Goal: Task Accomplishment & Management: Manage account settings

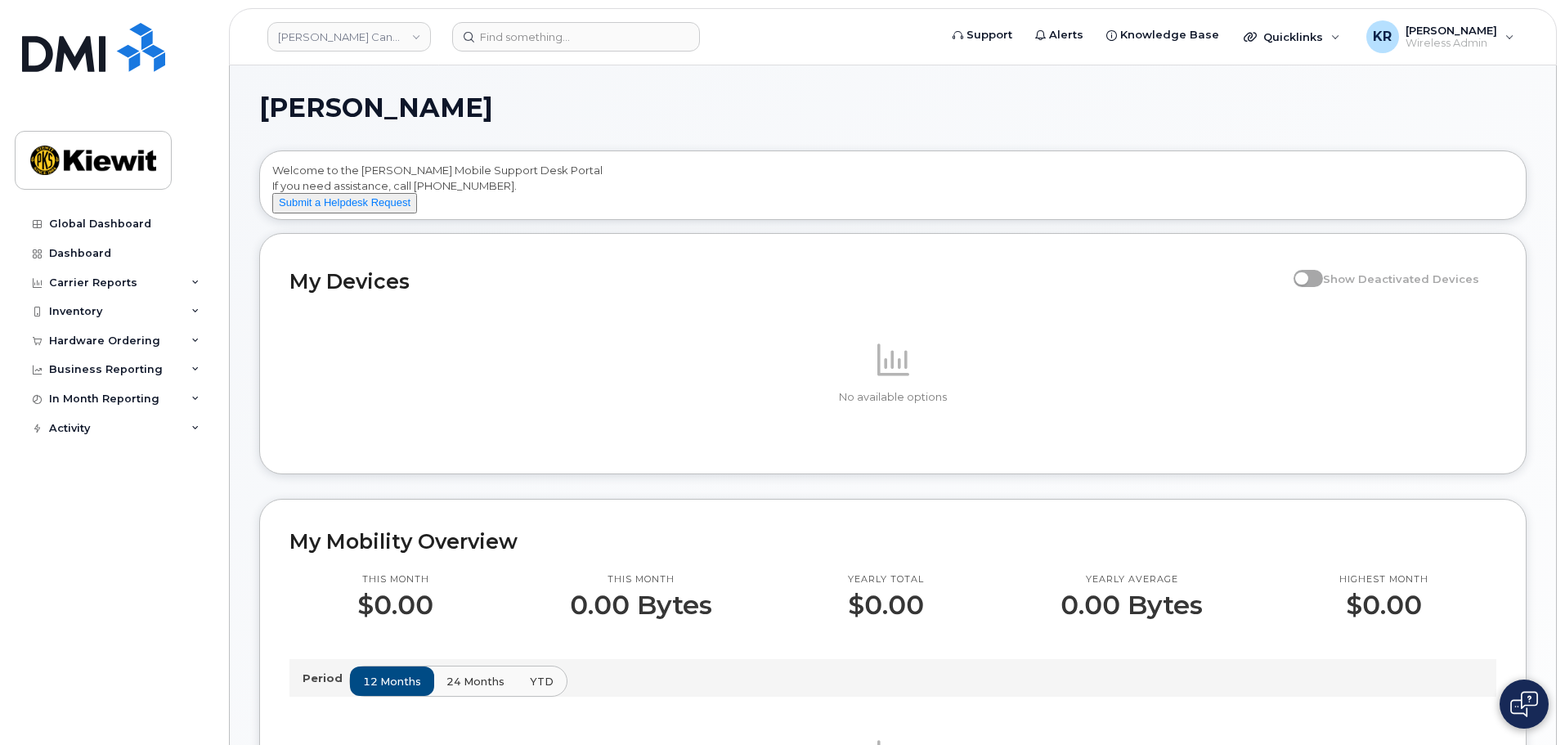
click at [303, 474] on div "My Devices Show Deactivated Devices No available options" at bounding box center [892, 353] width 1267 height 241
click at [420, 33] on link "Kiewit Canada Inc" at bounding box center [348, 36] width 163 height 29
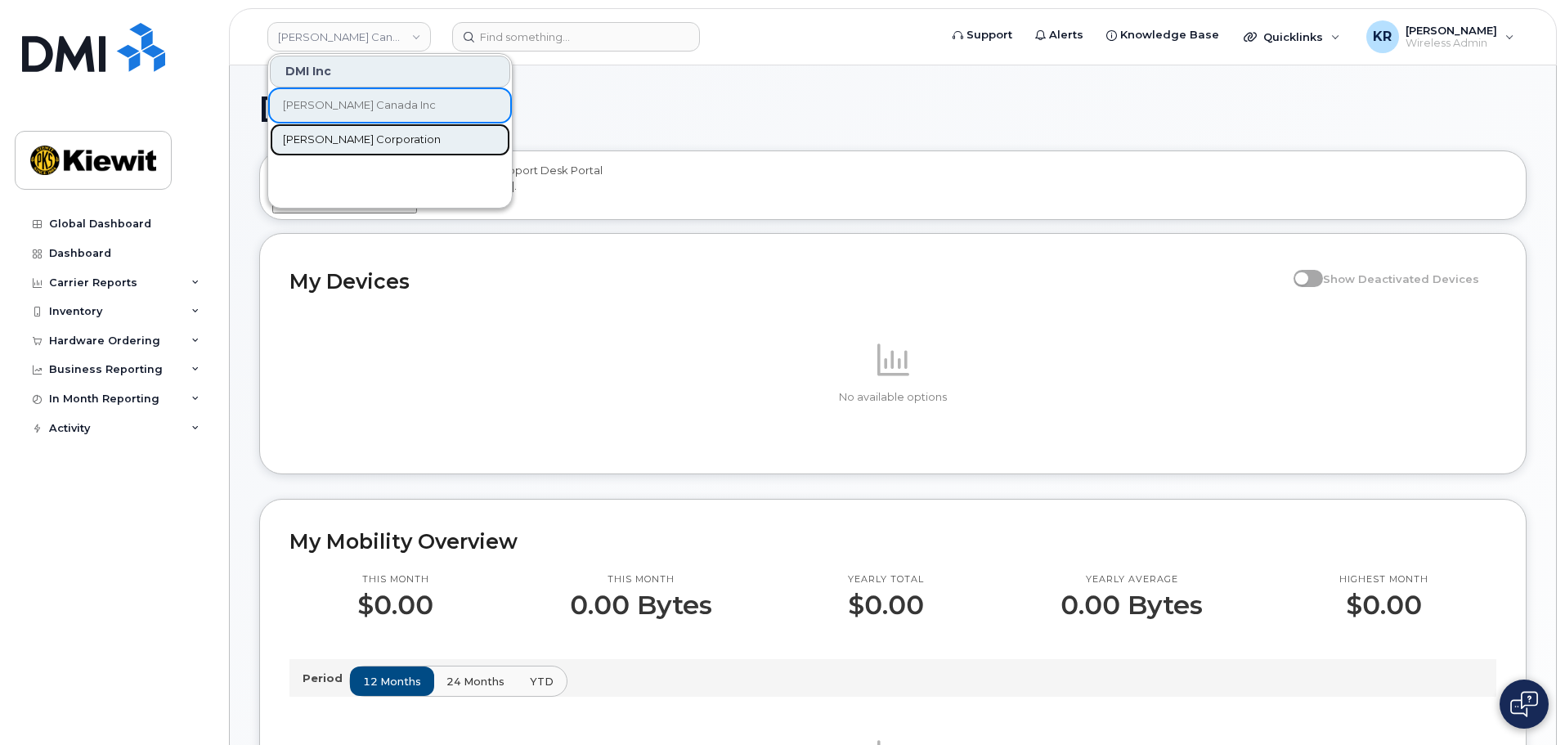
click at [357, 142] on span "[PERSON_NAME] Corporation" at bounding box center [362, 140] width 158 height 16
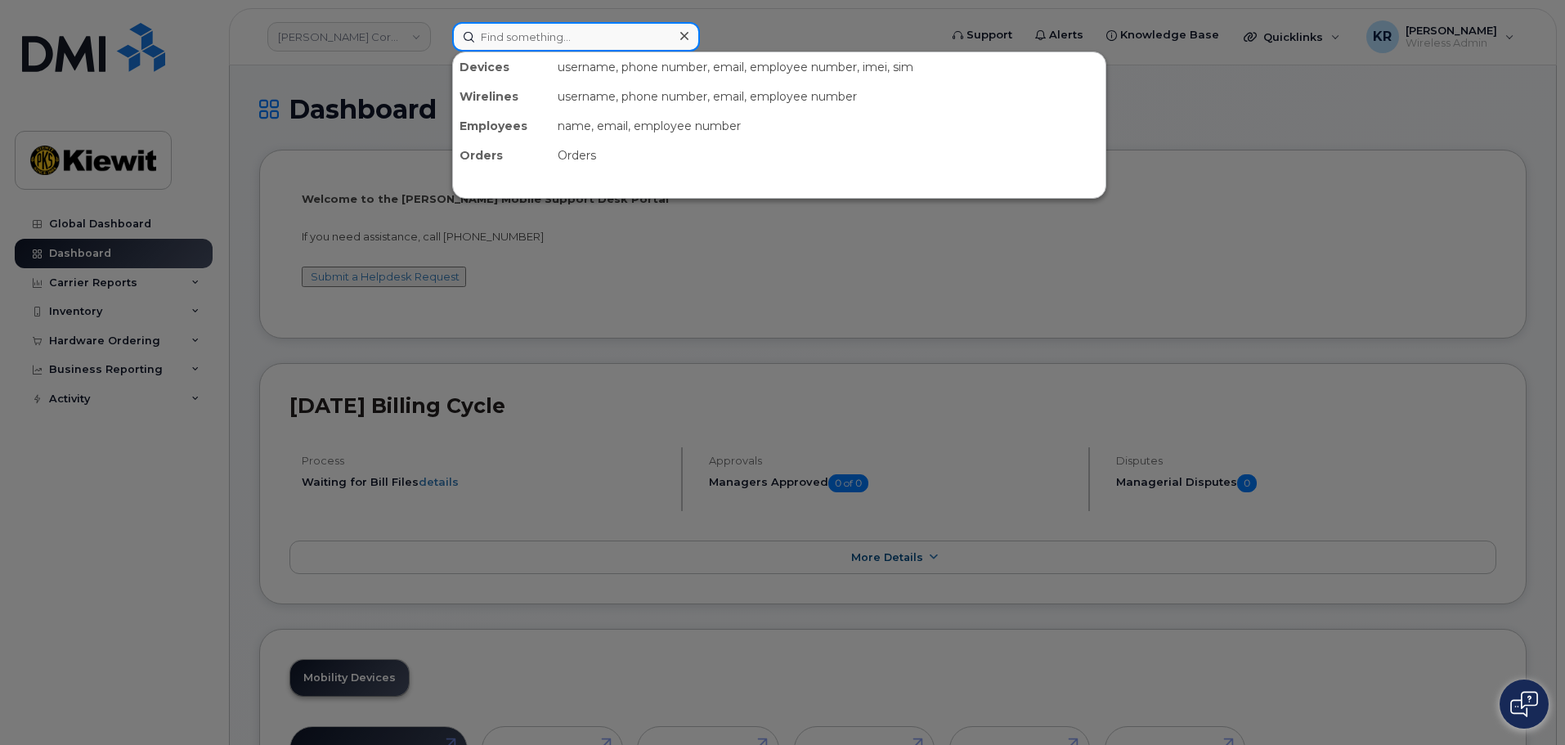
click at [536, 34] on input at bounding box center [576, 36] width 248 height 29
type input "mousel"
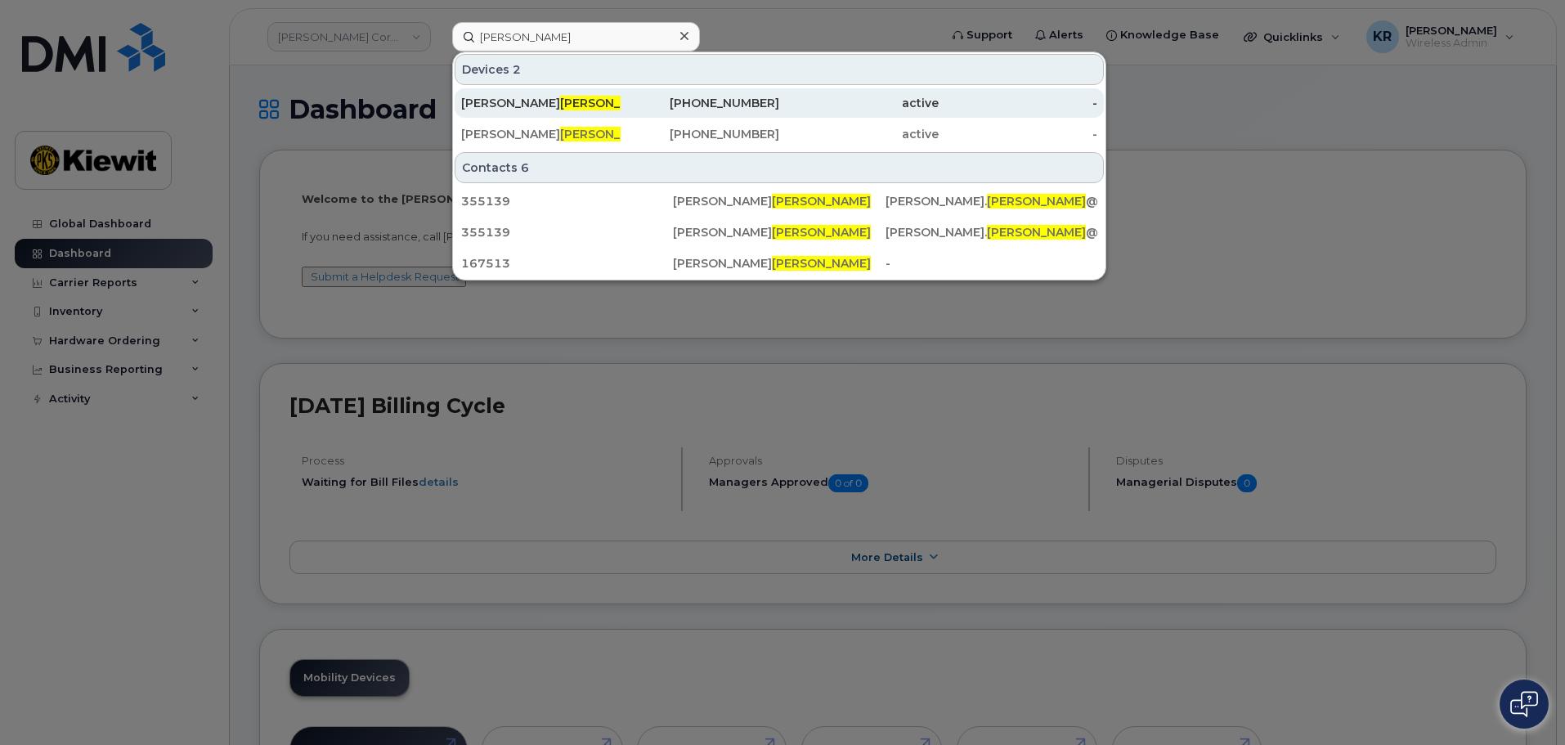
click at [560, 104] on span "Mousel" at bounding box center [609, 103] width 99 height 15
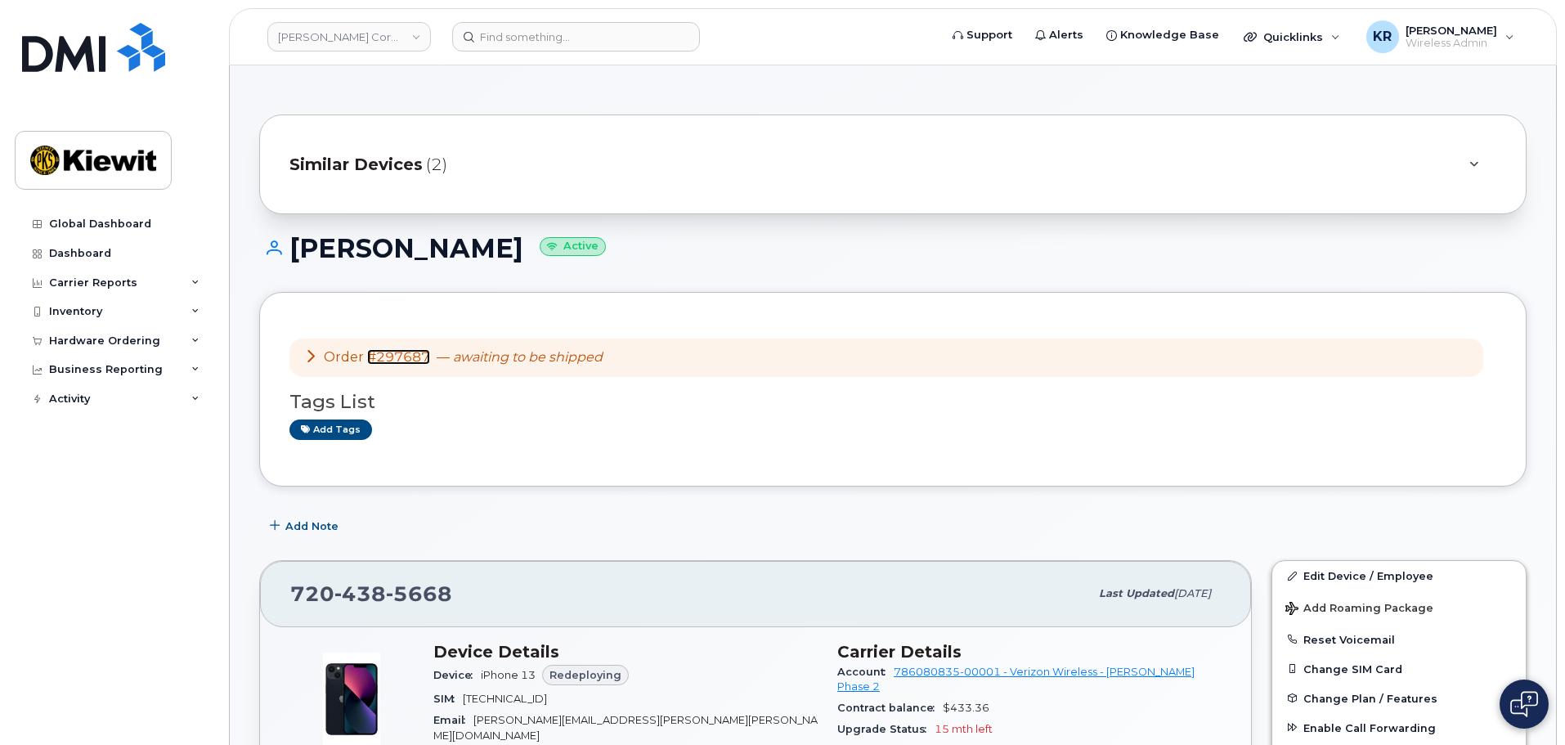
click at [398, 356] on link "#297687" at bounding box center [398, 357] width 63 height 16
click at [67, 52] on img at bounding box center [93, 47] width 143 height 49
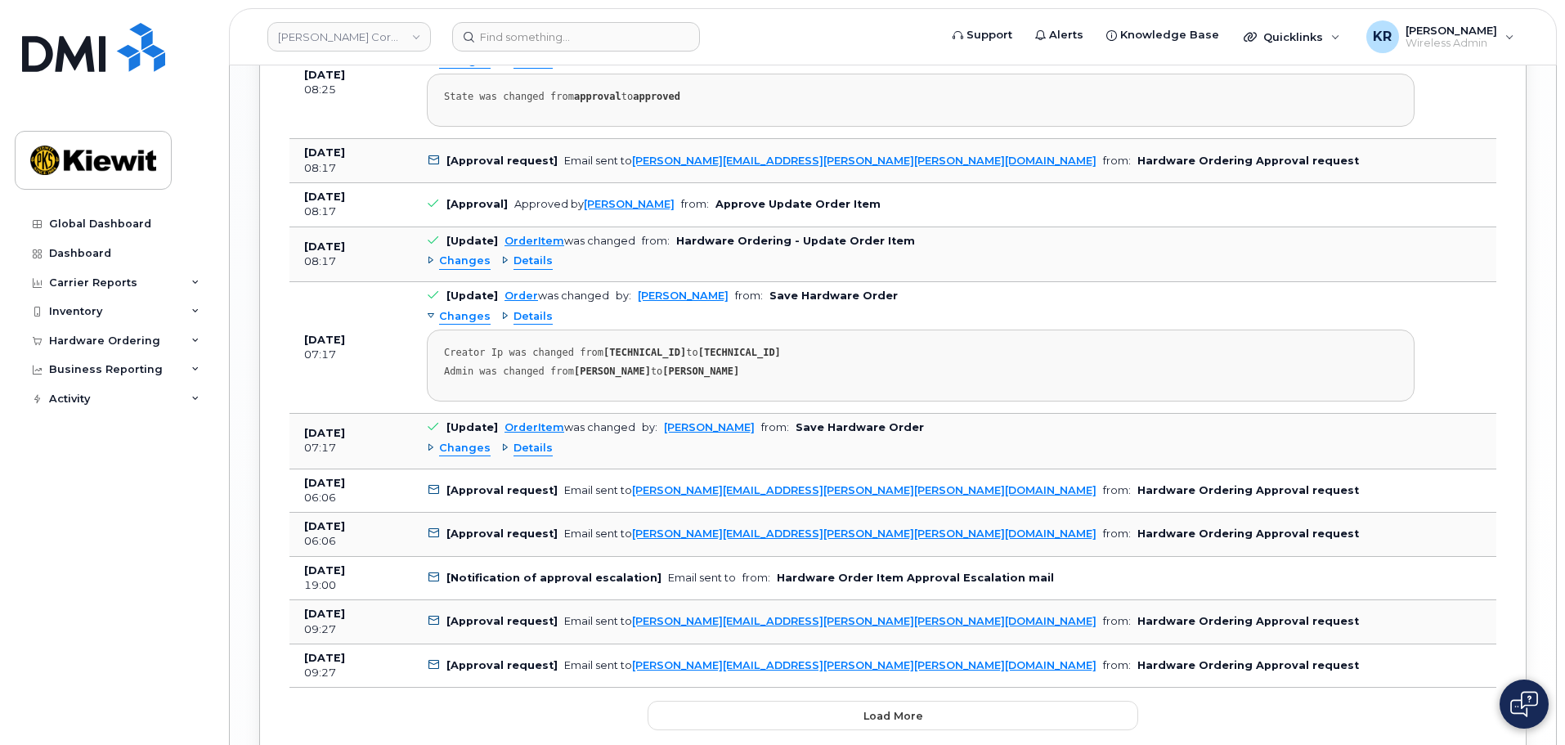
scroll to position [2059, 0]
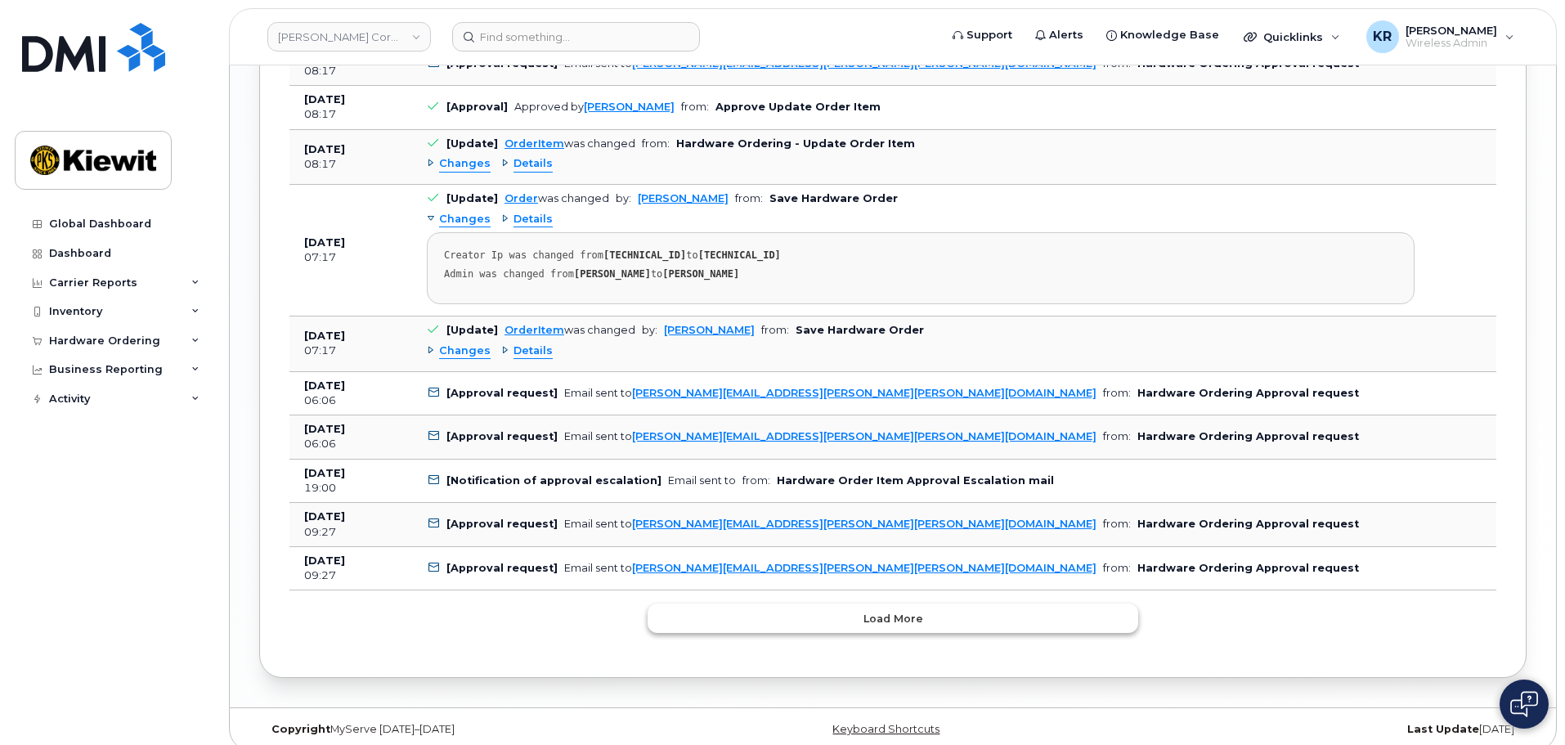
click at [912, 611] on span "Load more" at bounding box center [893, 619] width 60 height 16
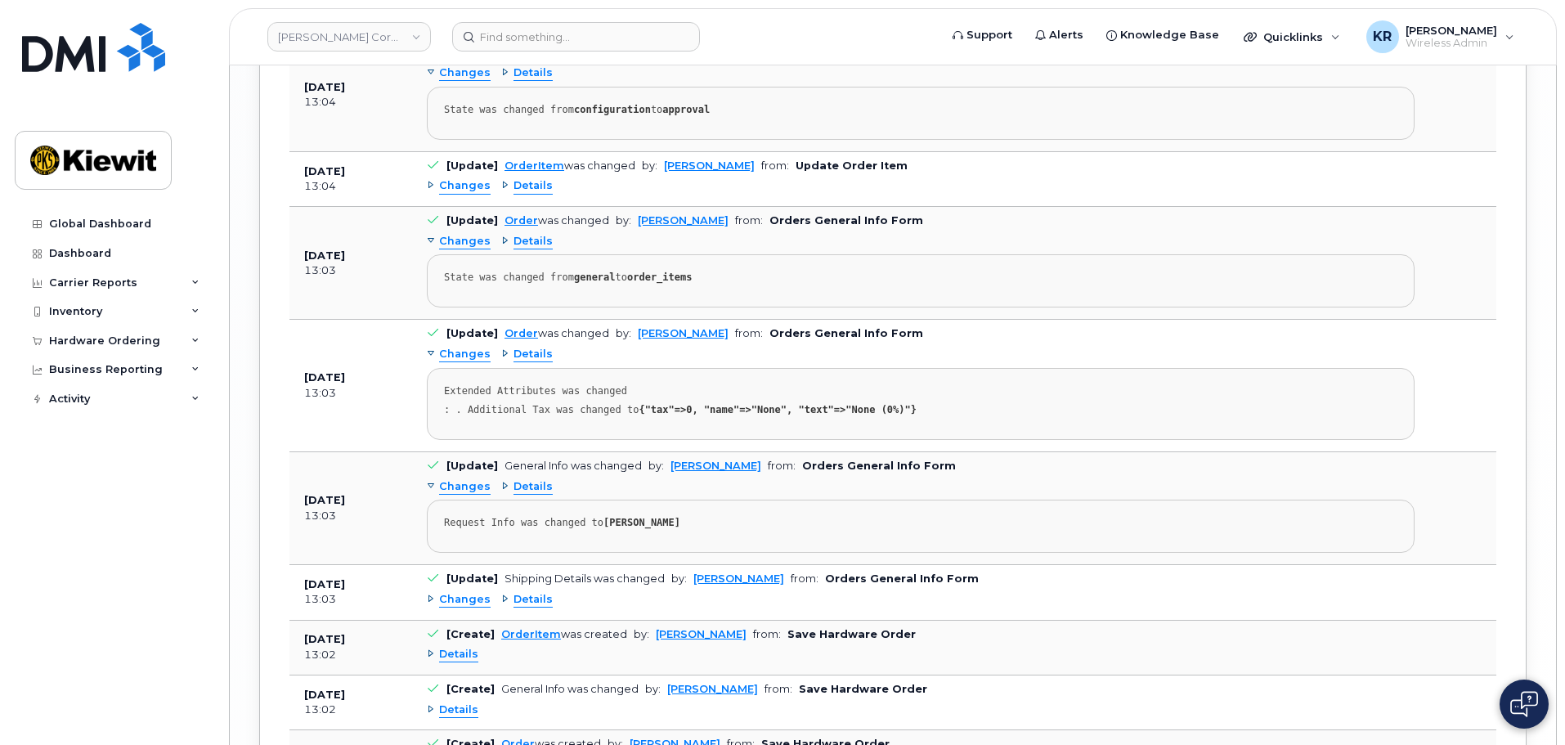
scroll to position [3569, 0]
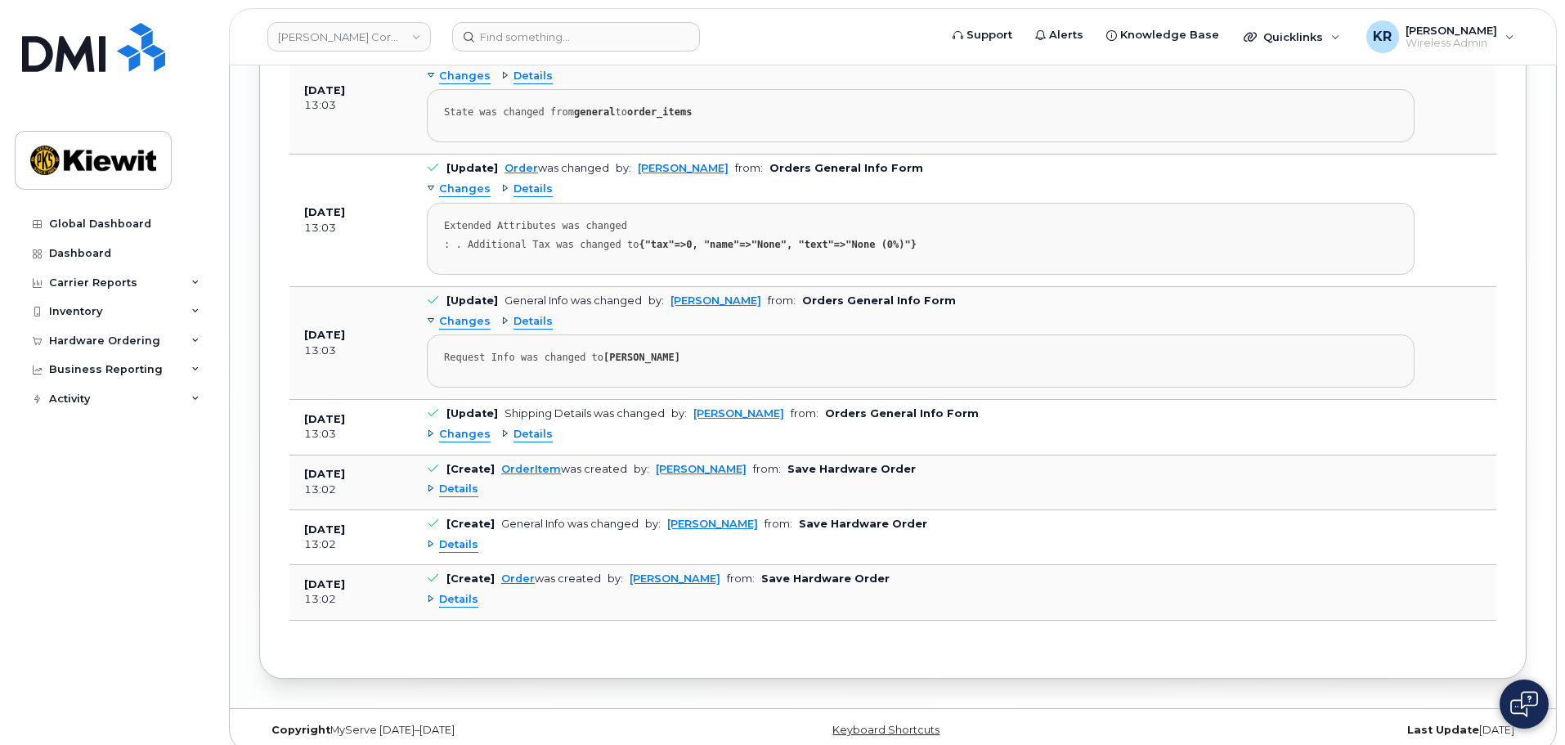
click at [432, 592] on div "Details" at bounding box center [453, 600] width 52 height 16
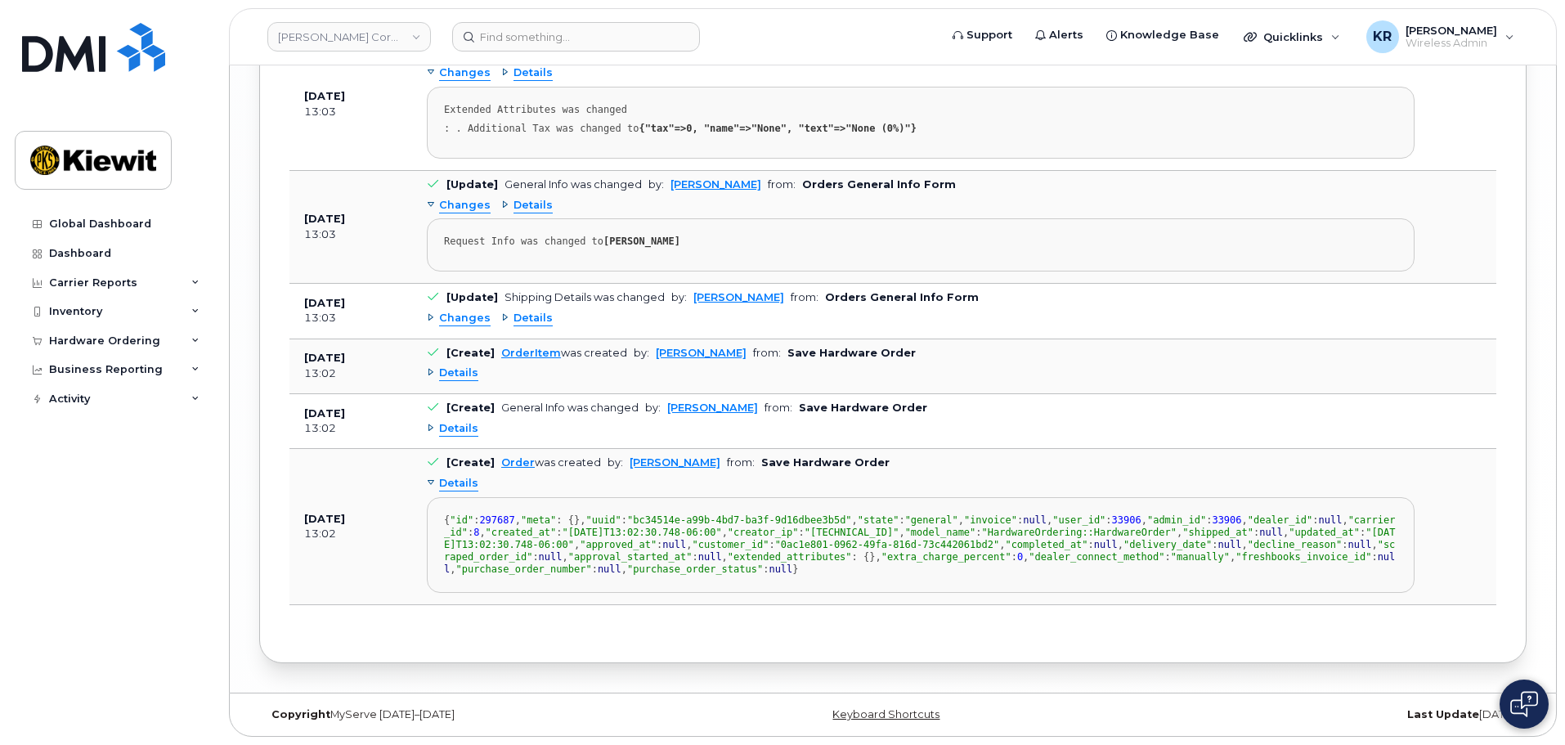
scroll to position [3896, 0]
click at [458, 476] on span "Details" at bounding box center [458, 484] width 39 height 16
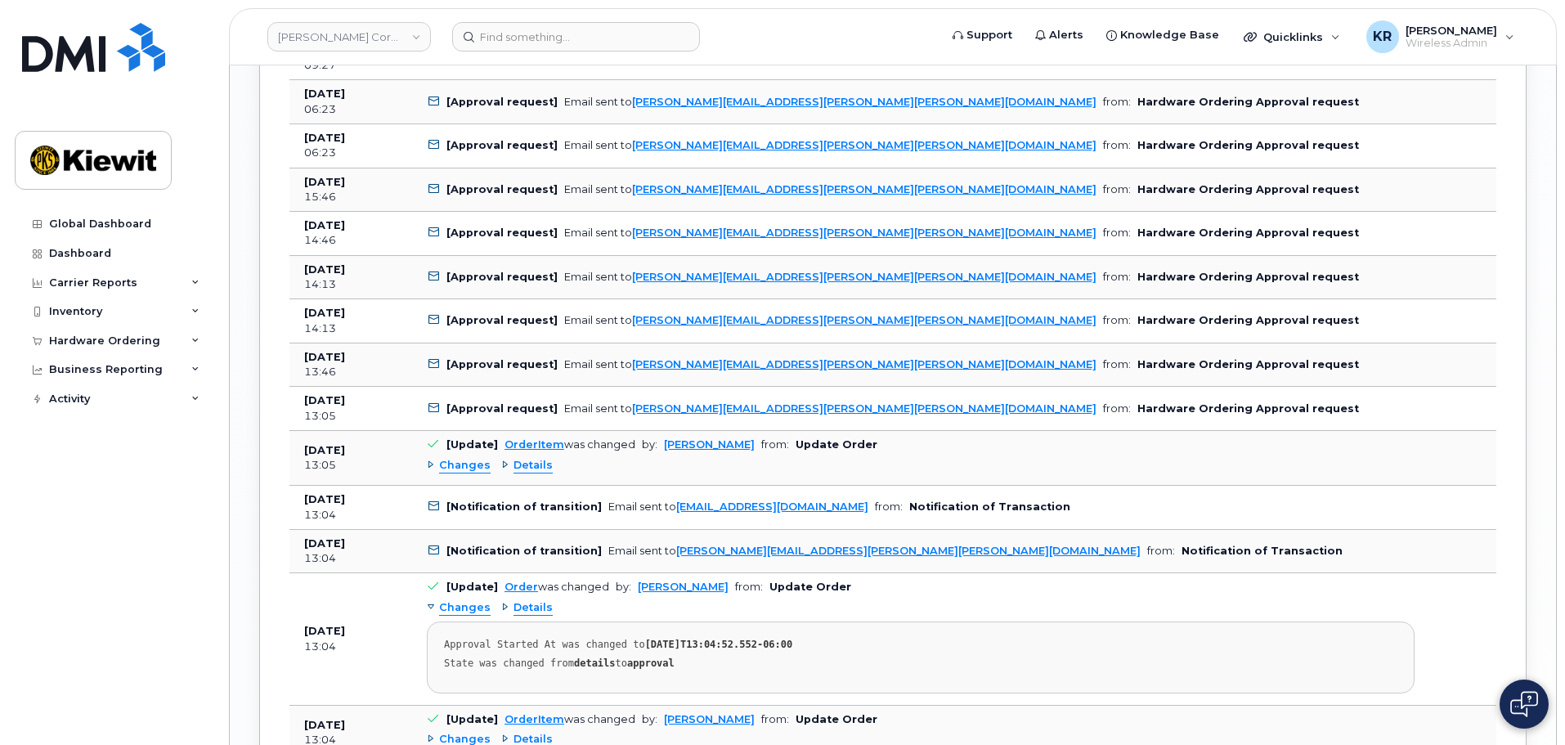
scroll to position [2588, 0]
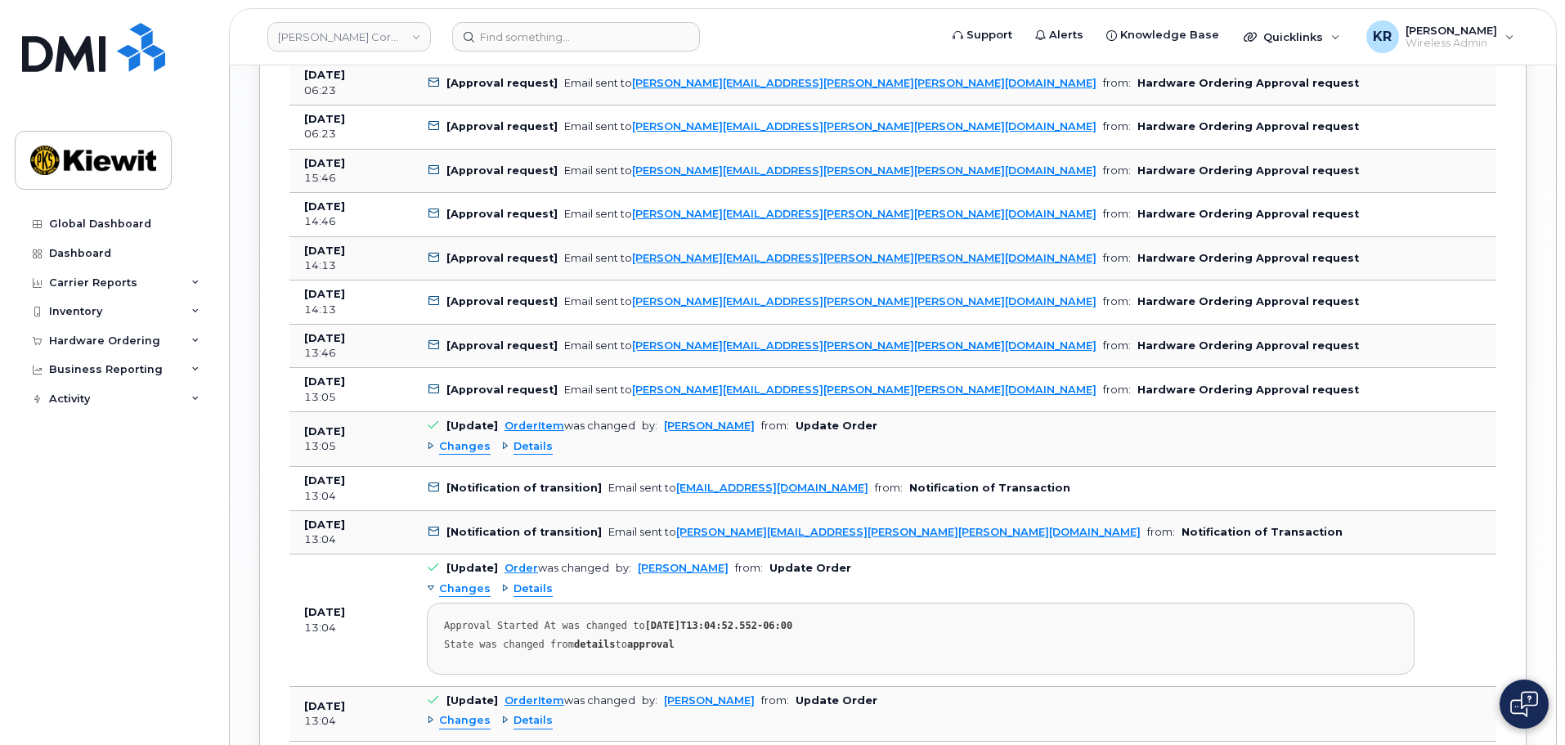
click at [433, 526] on icon at bounding box center [433, 531] width 11 height 11
click at [486, 526] on b "[Notification of transition]" at bounding box center [523, 532] width 155 height 12
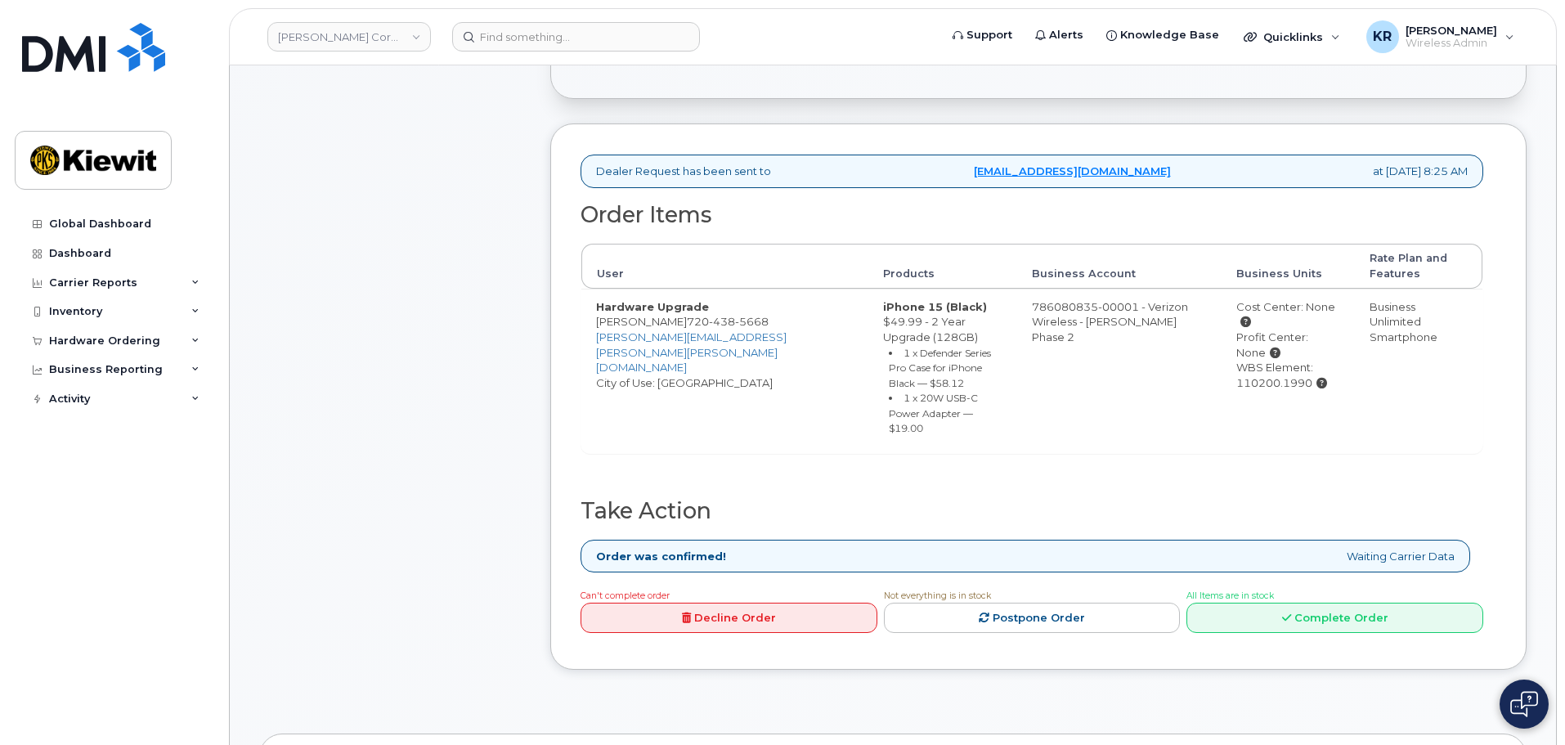
scroll to position [409, 0]
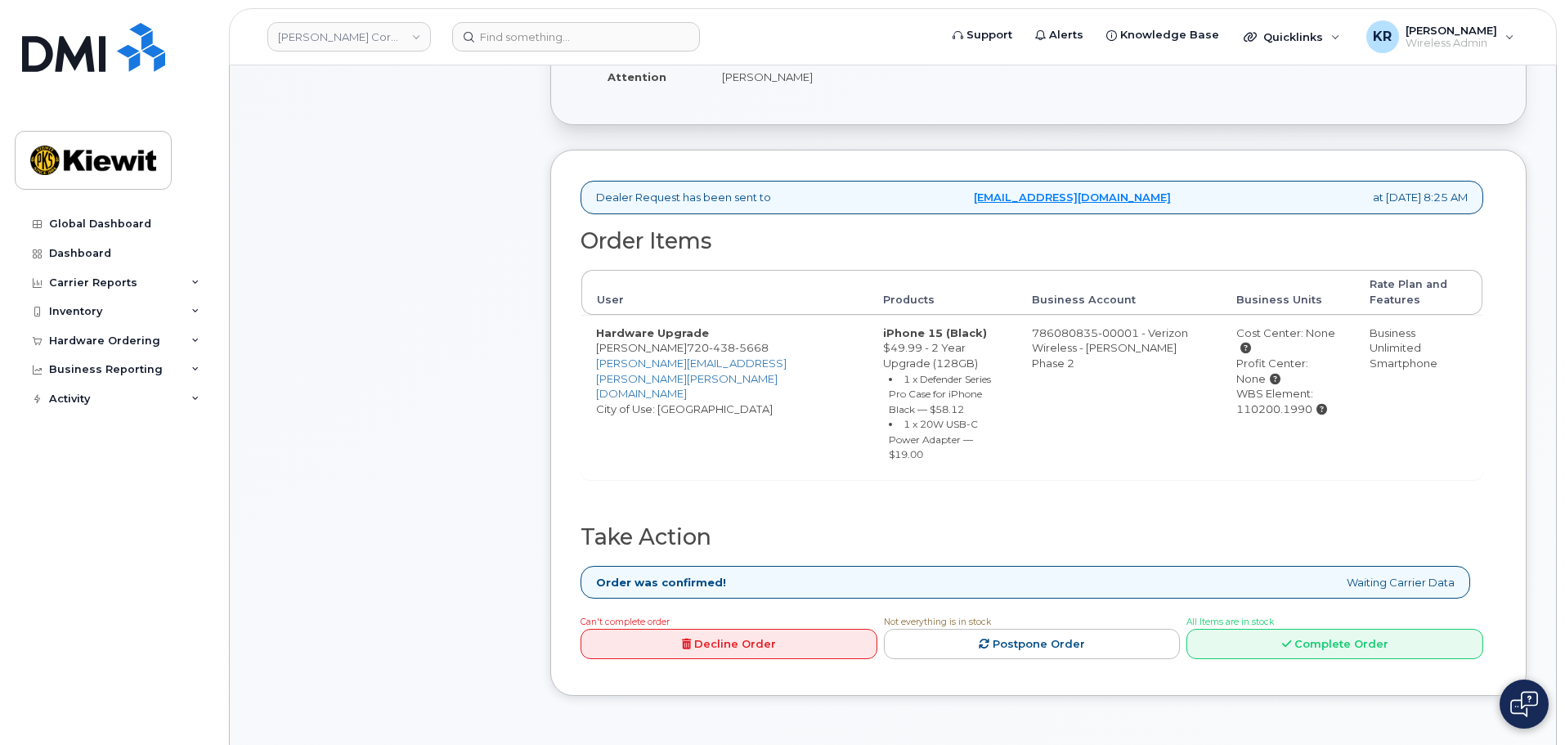
click at [417, 517] on div "Comments Leave Comment" at bounding box center [390, 273] width 262 height 894
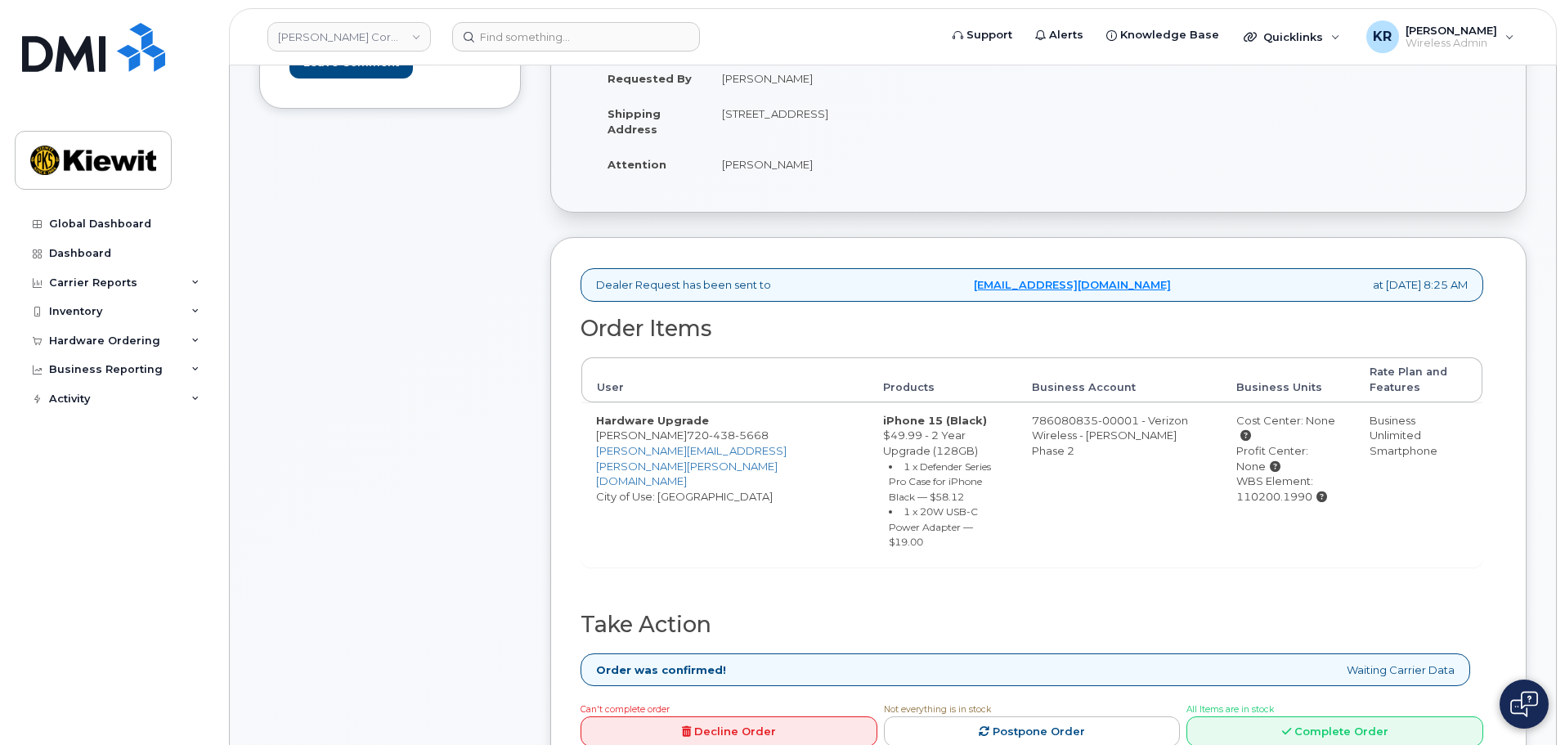
scroll to position [327, 0]
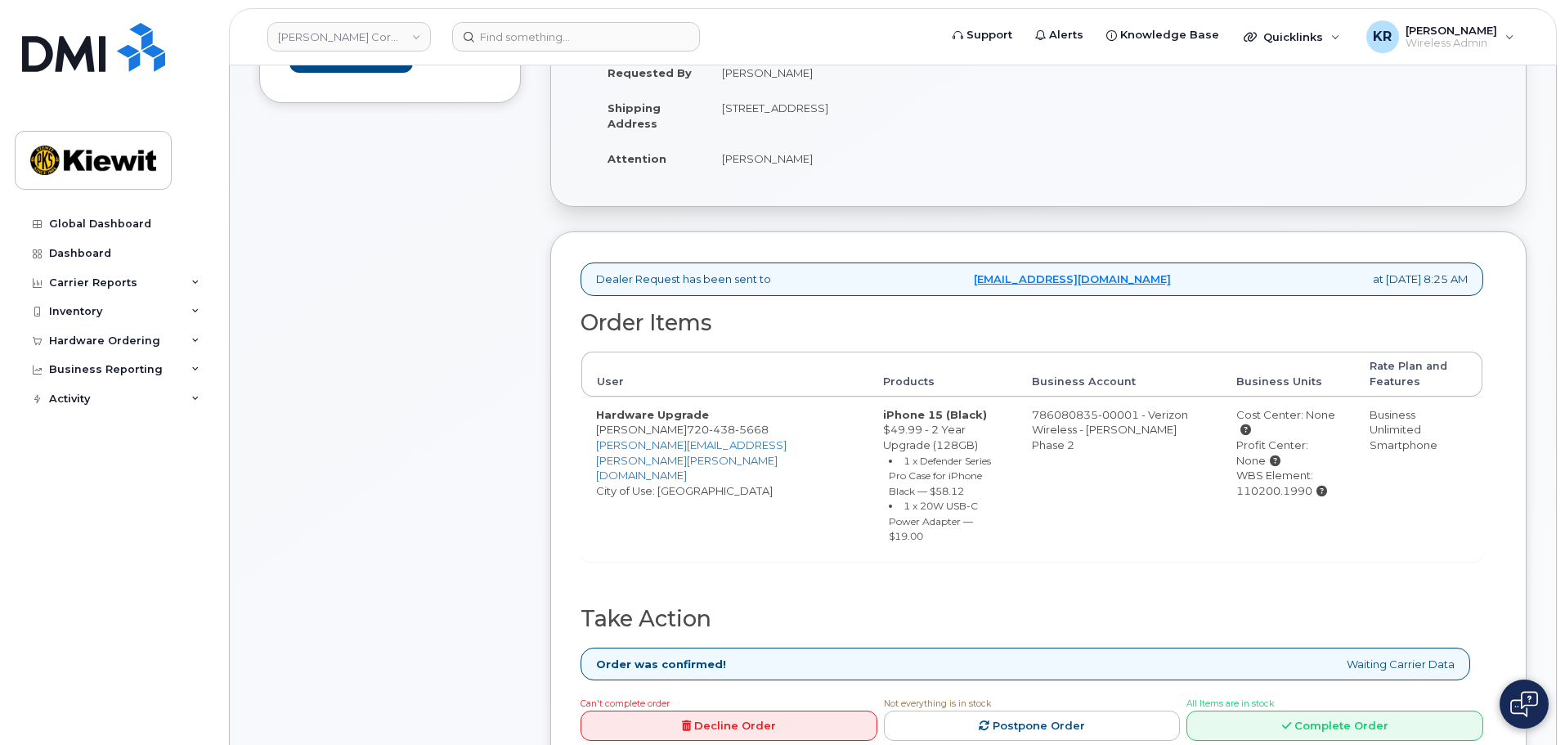
drag, startPoint x: 1281, startPoint y: 465, endPoint x: 1206, endPoint y: 462, distance: 75.3
click at [1236, 468] on div "WBS Element: 110200.1990" at bounding box center [1288, 483] width 104 height 30
copy div "110200.1990"
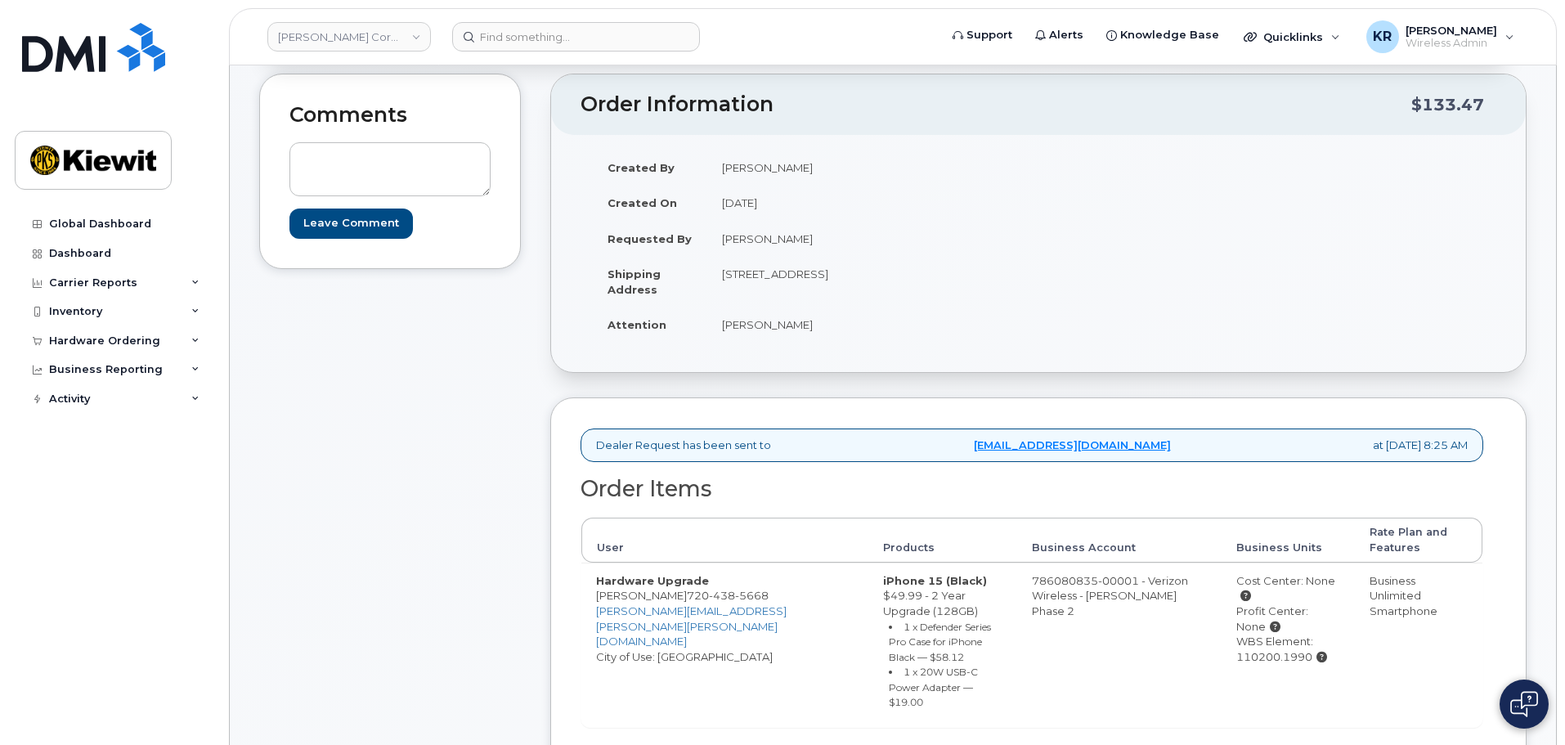
scroll to position [0, 0]
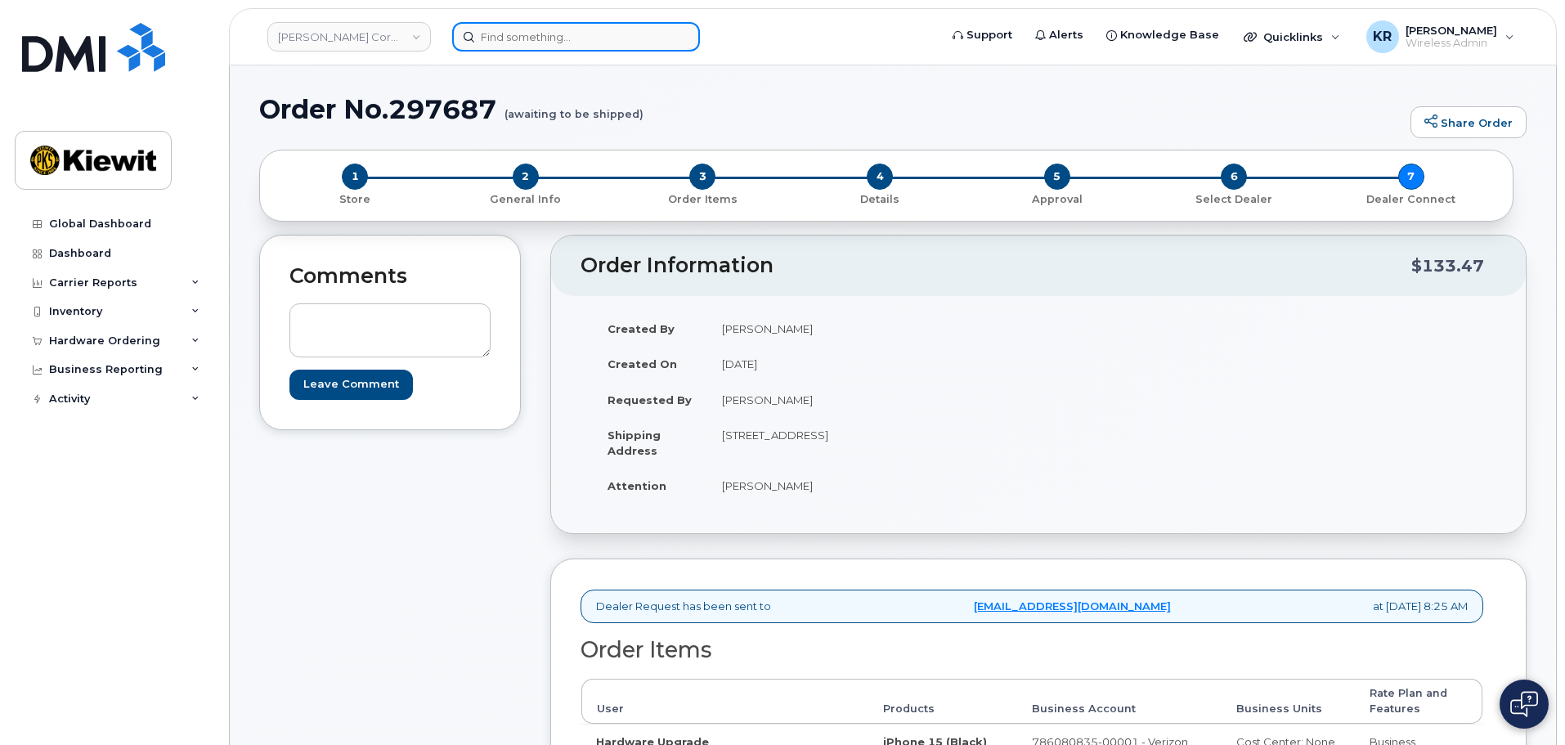
click at [519, 34] on input at bounding box center [576, 36] width 248 height 29
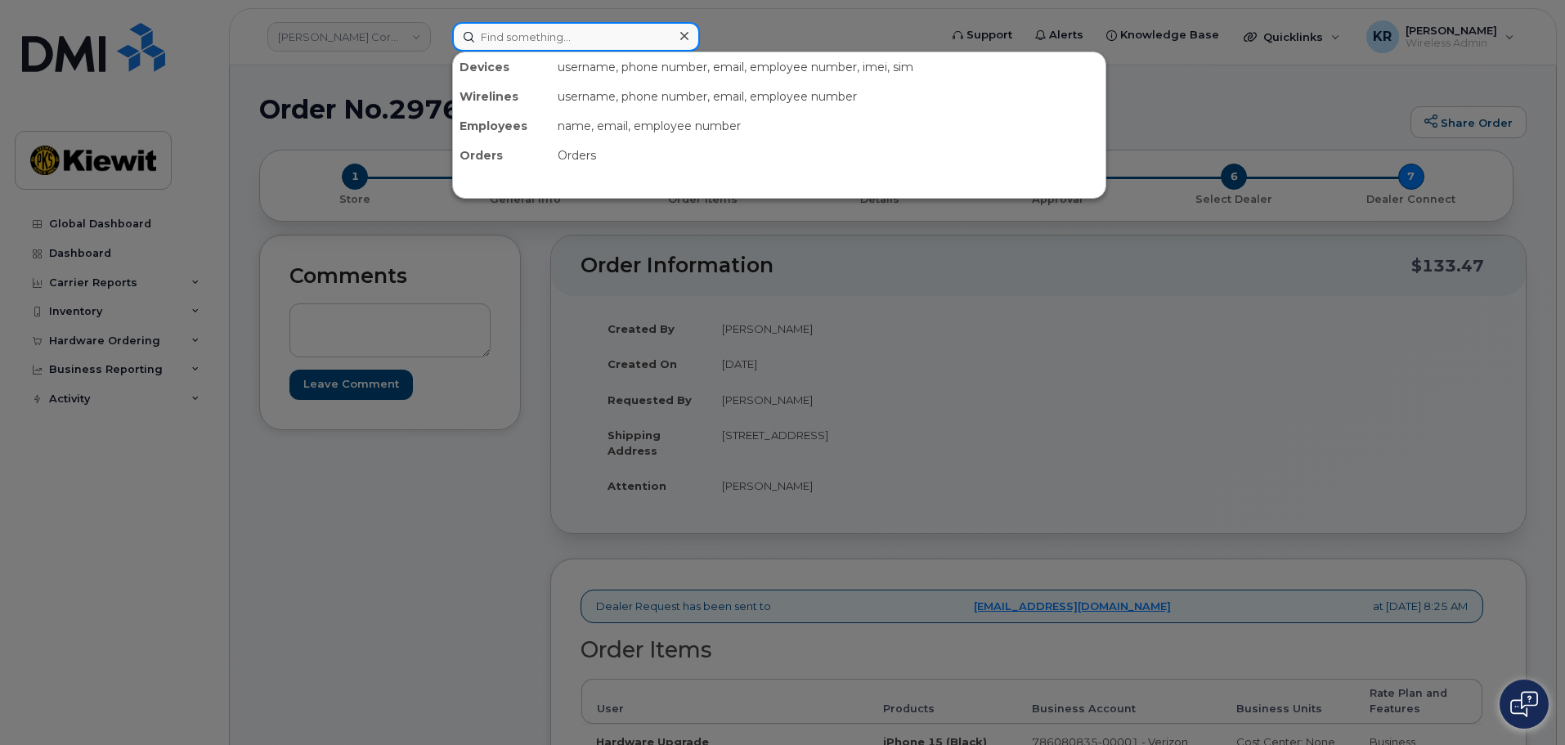
paste input "110200.1990"
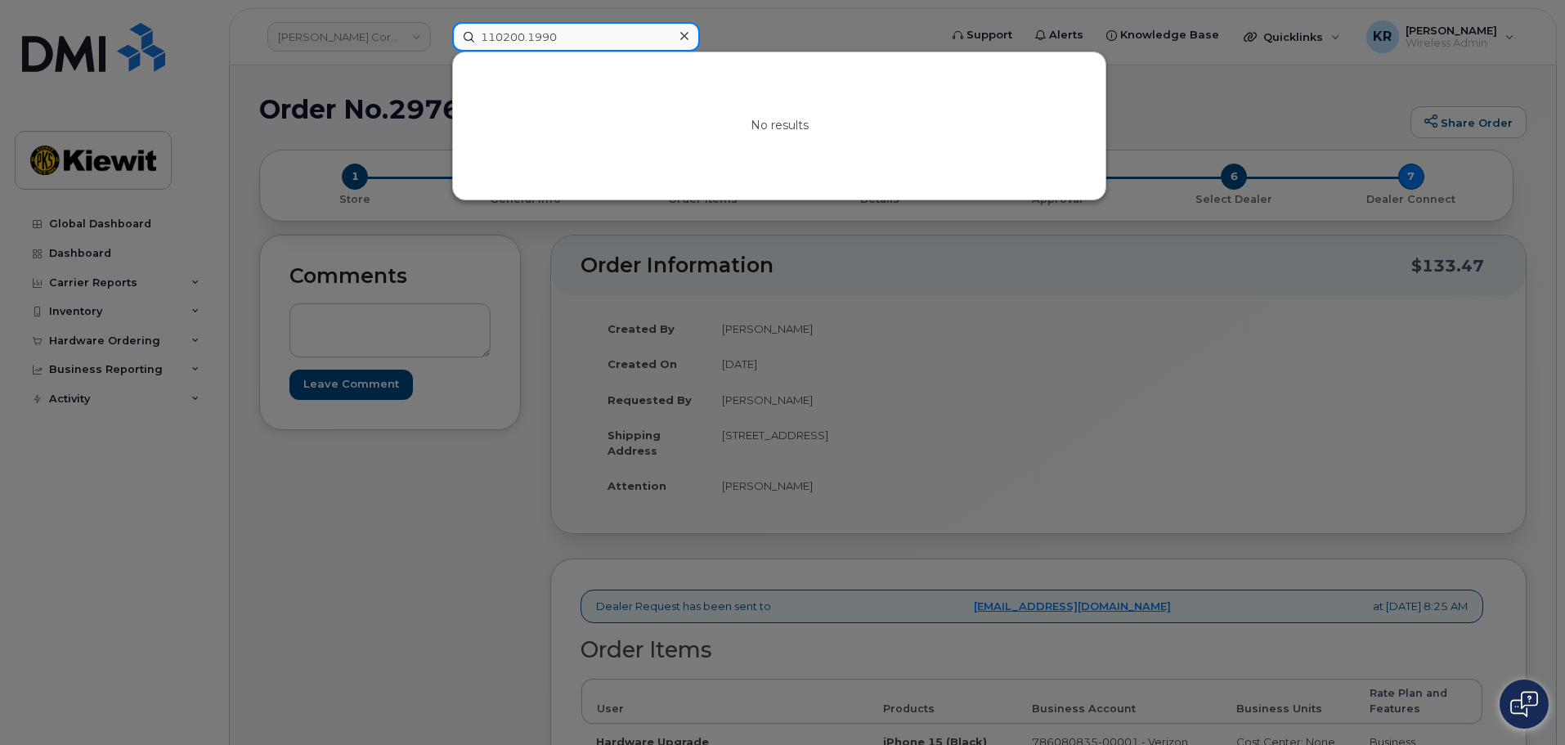
click at [571, 38] on input "110200.1990" at bounding box center [576, 36] width 248 height 29
click at [804, 37] on div at bounding box center [782, 372] width 1565 height 745
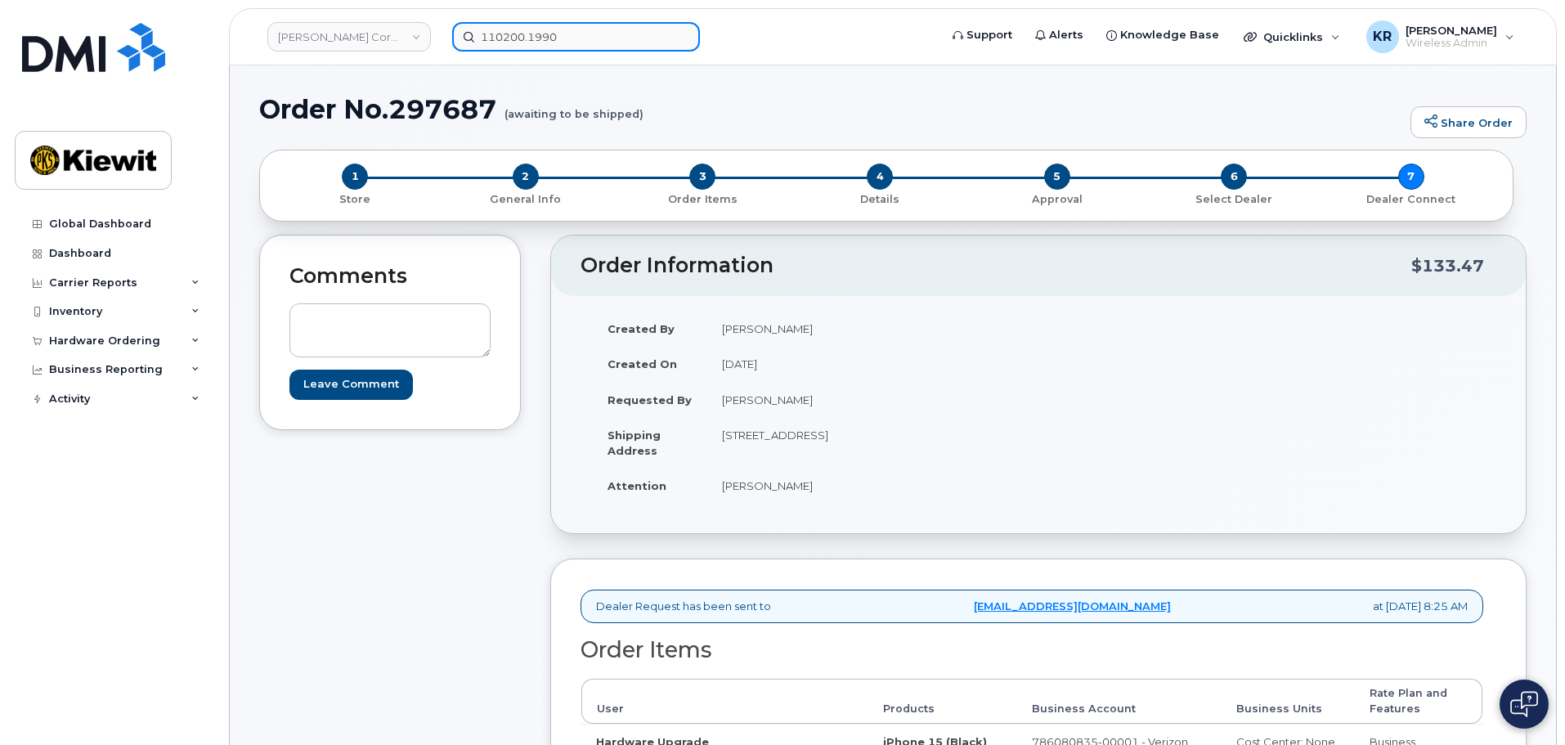
click at [568, 45] on input "110200.1990" at bounding box center [576, 36] width 248 height 29
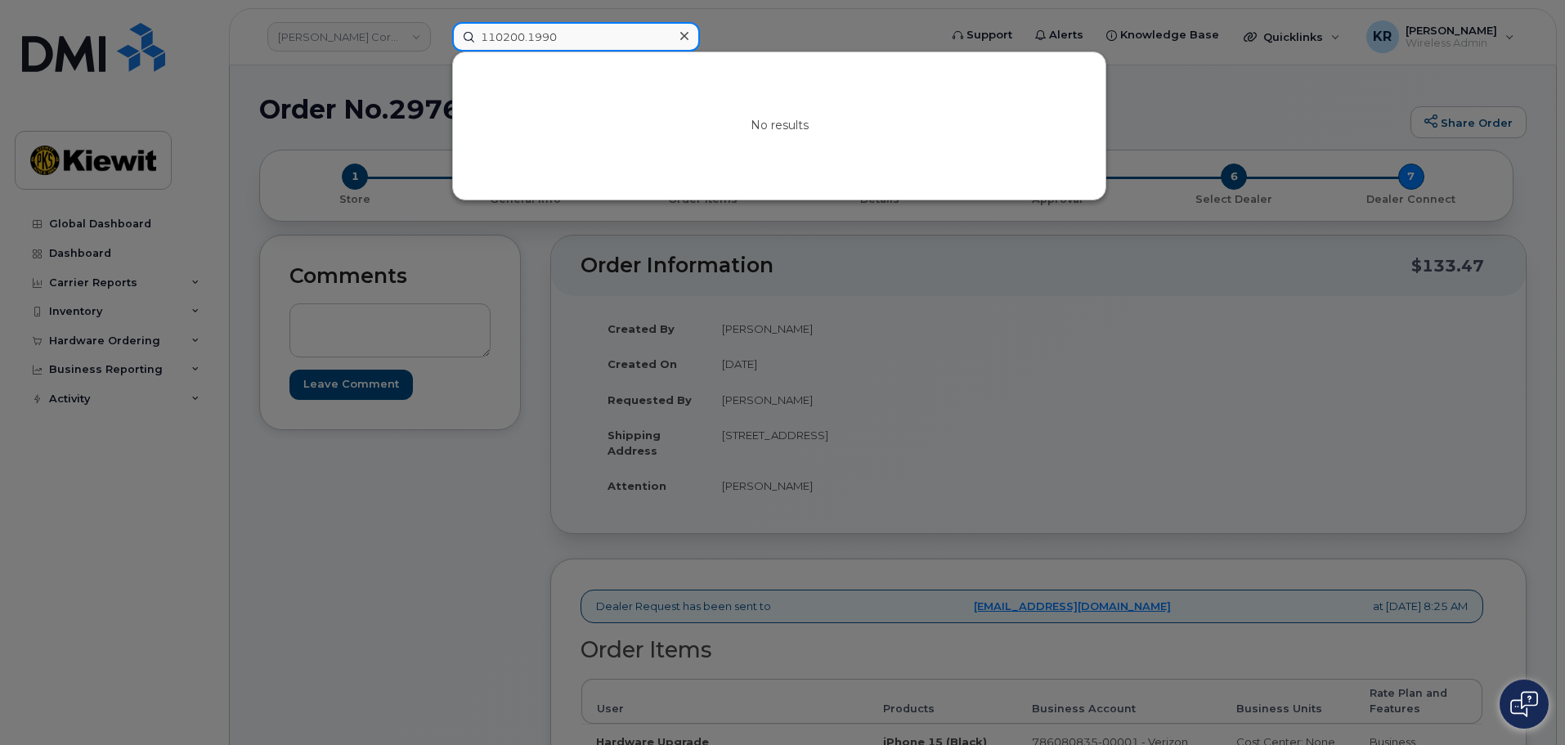
drag, startPoint x: 568, startPoint y: 39, endPoint x: 524, endPoint y: 38, distance: 44.2
click at [524, 38] on input "110200.1990" at bounding box center [576, 36] width 248 height 29
type input "110200"
click at [689, 34] on div at bounding box center [684, 37] width 24 height 24
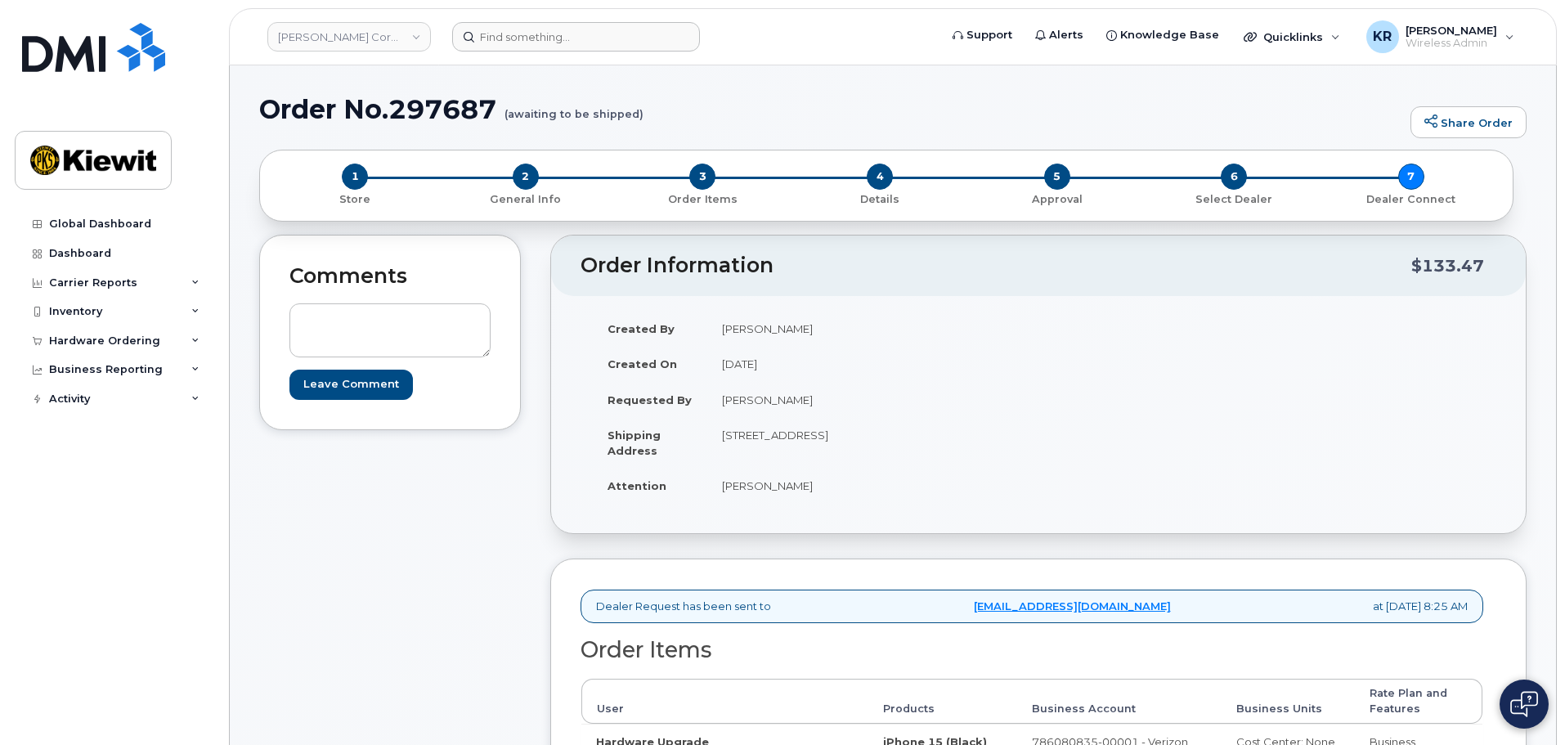
click at [802, 43] on form at bounding box center [690, 36] width 476 height 29
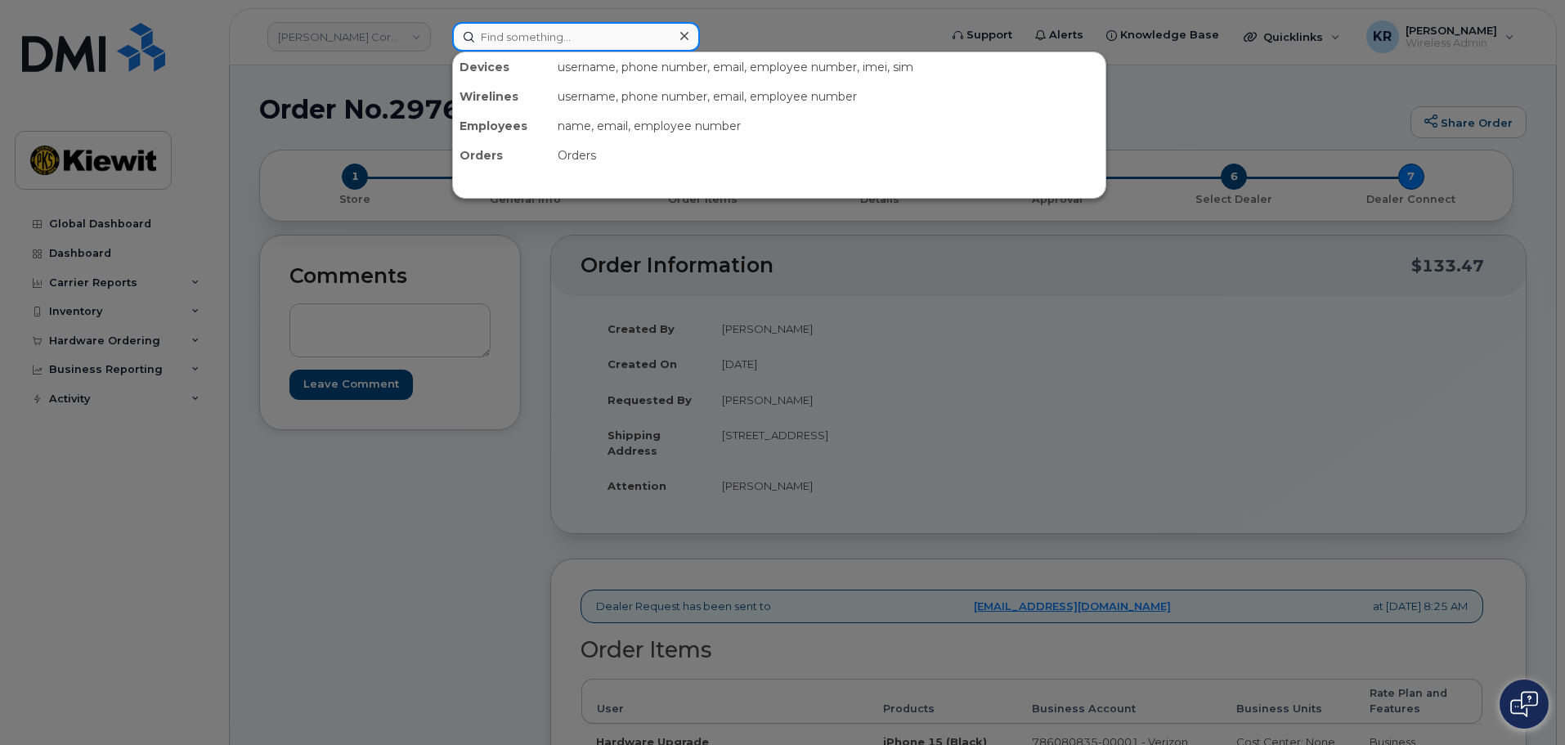
click at [629, 38] on input at bounding box center [576, 36] width 248 height 29
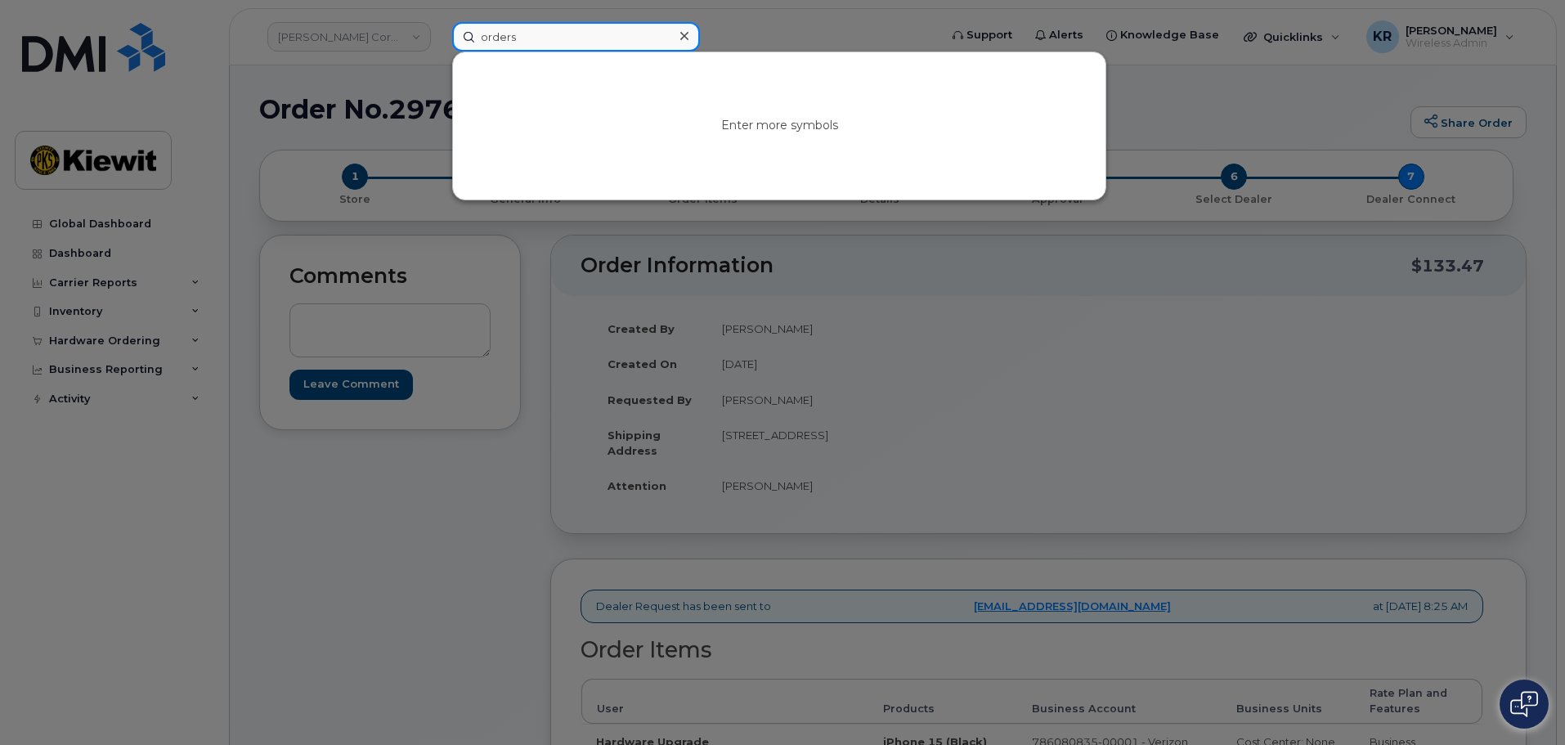
type input "orders"
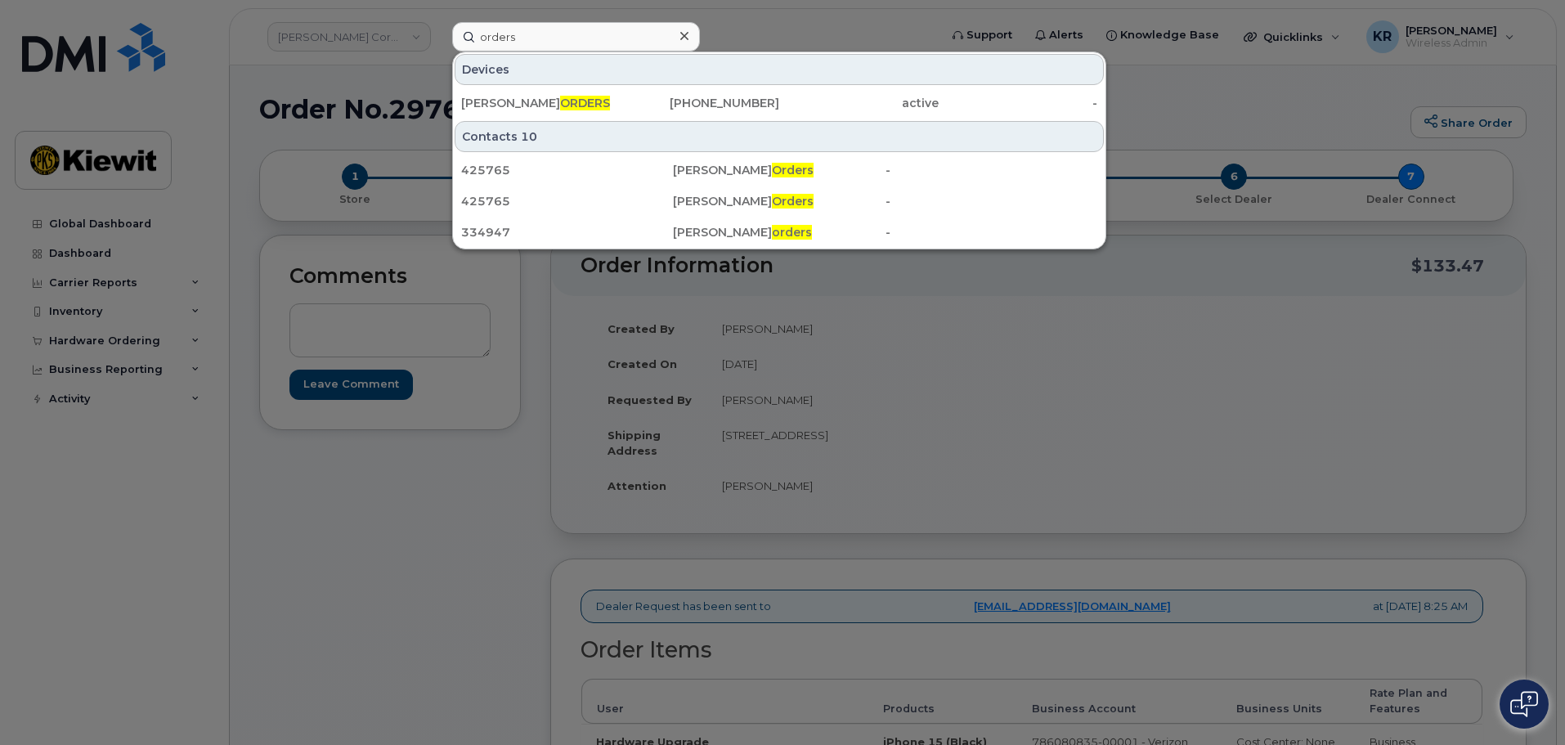
click at [784, 25] on div at bounding box center [782, 372] width 1565 height 745
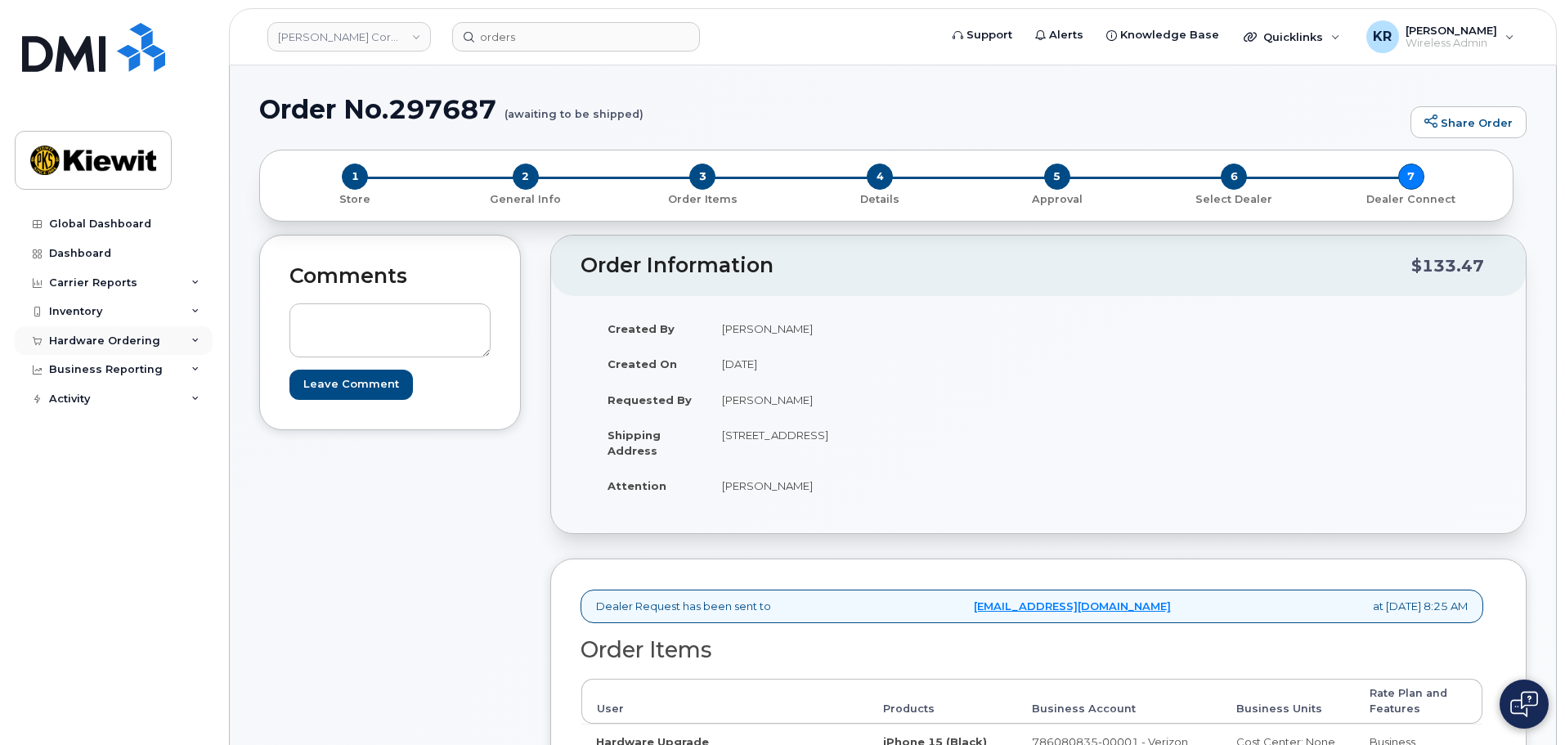
click at [127, 337] on div "Hardware Ordering" at bounding box center [104, 340] width 111 height 13
click at [84, 404] on div "Orders" at bounding box center [76, 402] width 40 height 15
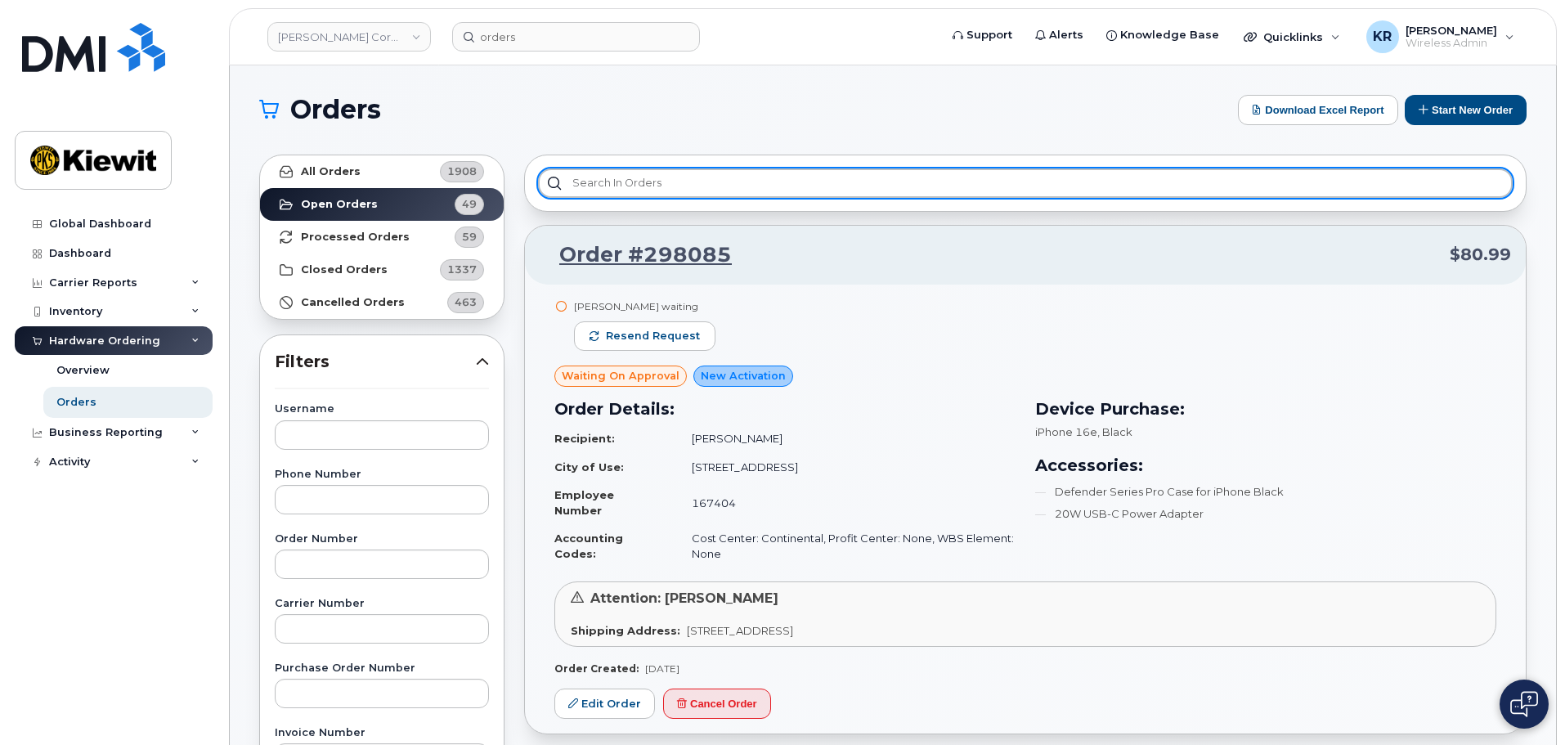
click at [669, 178] on input "text" at bounding box center [1025, 182] width 974 height 29
paste input "110200.1990"
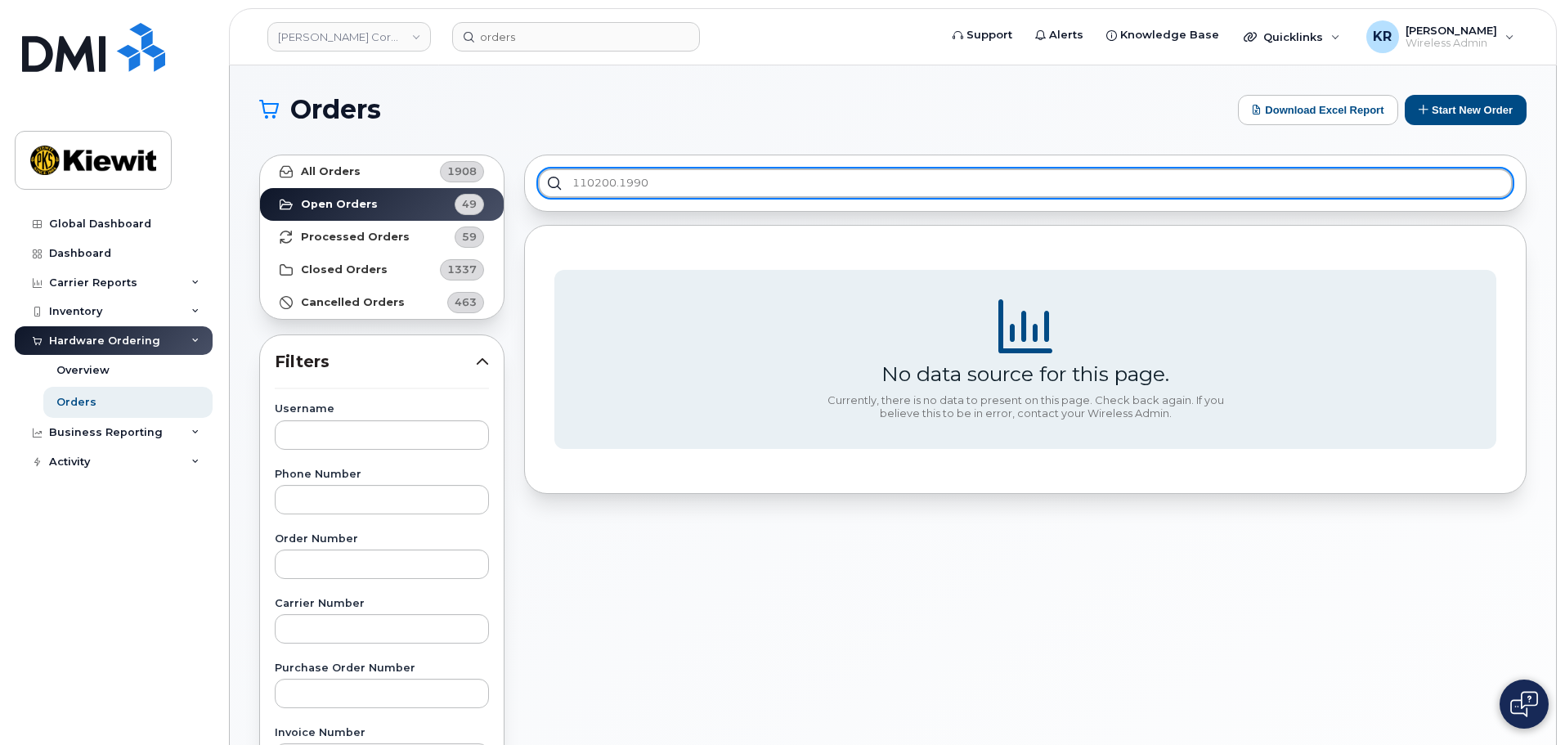
click at [653, 181] on input "110200.1990" at bounding box center [1025, 182] width 974 height 29
type input "110200"
drag, startPoint x: 653, startPoint y: 181, endPoint x: 510, endPoint y: 169, distance: 143.5
click at [513, 168] on div "All Orders 1908 Open Orders 49 Processed Orders 59 Closed Orders 1337 Cancelled…" at bounding box center [892, 719] width 1287 height 1149
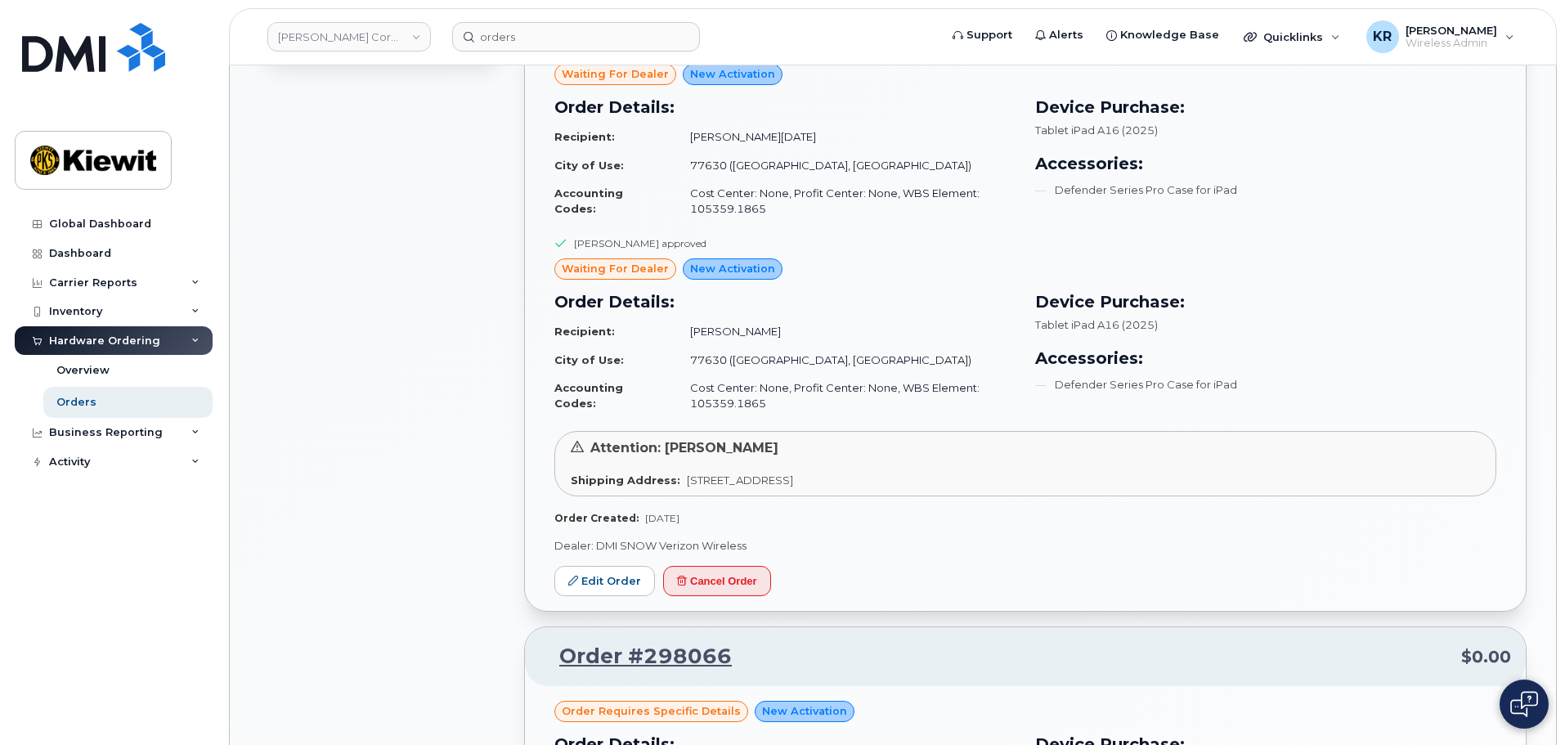
scroll to position [1308, 0]
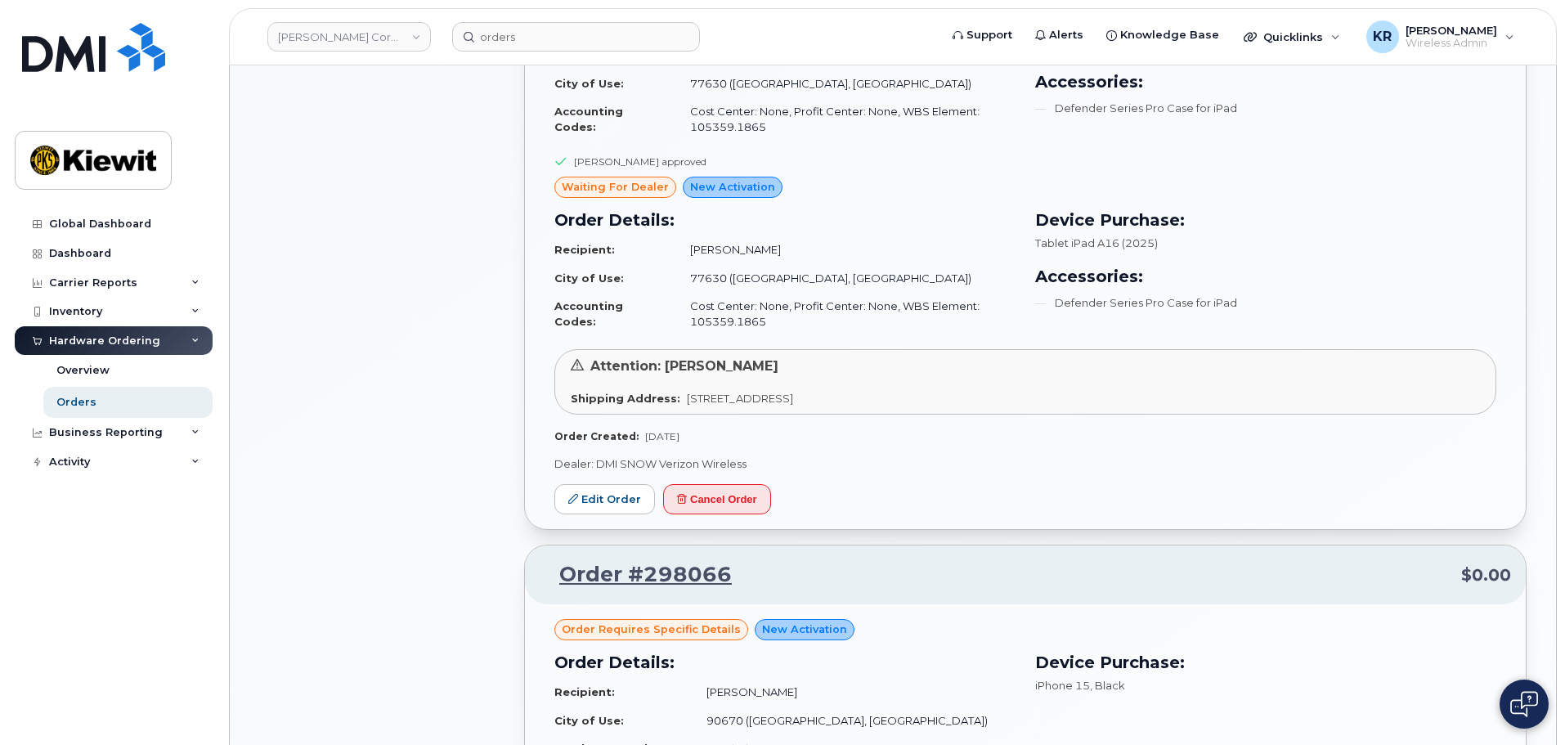
click at [516, 531] on div "Order #298085 $80.99 Scott Nelson waiting Resend request Waiting On Approval Ne…" at bounding box center [1025, 749] width 1022 height 3824
click at [527, 529] on div "Leigh Meadows approved waiting for dealer New Activation Order Details: Recipie…" at bounding box center [1025, 237] width 1001 height 584
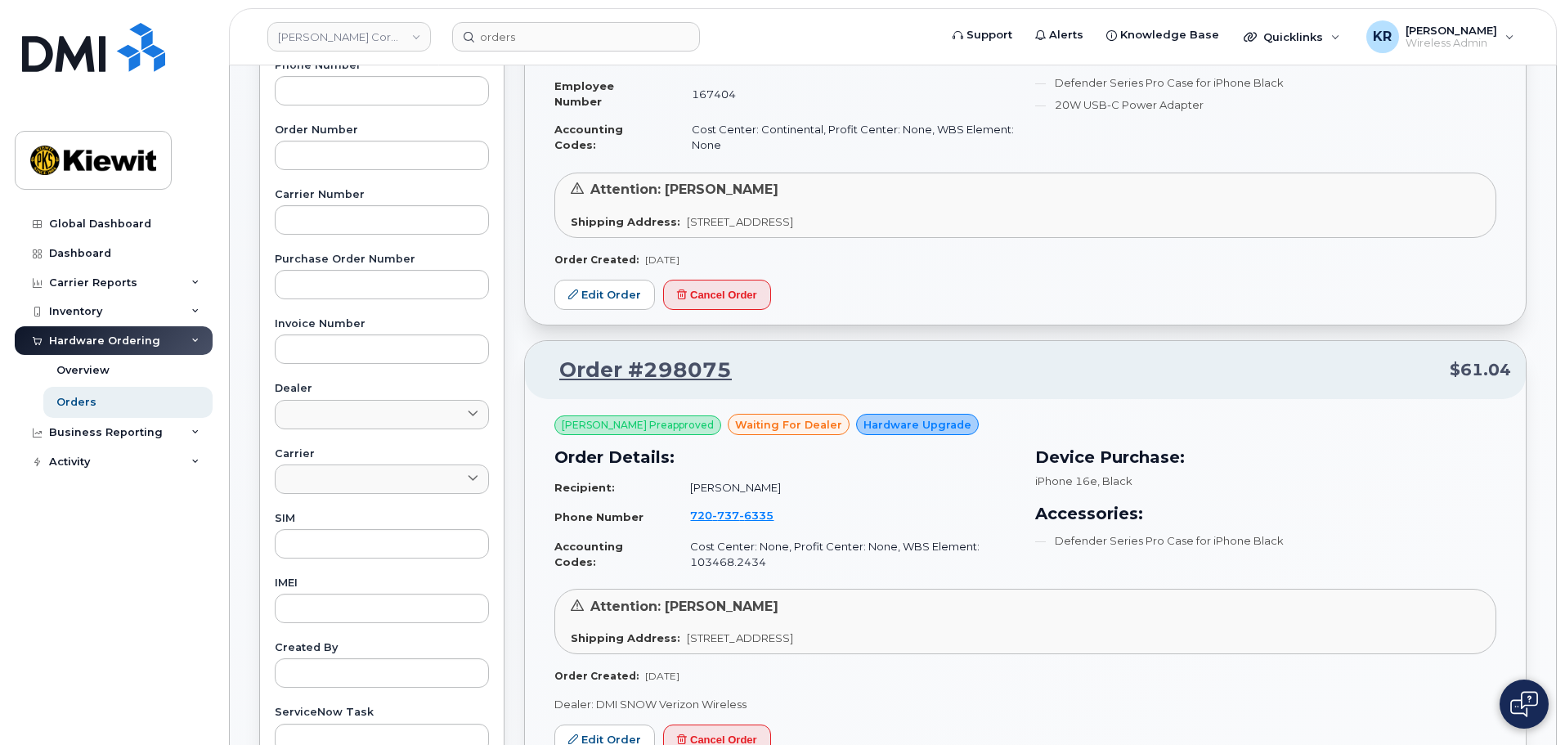
scroll to position [0, 0]
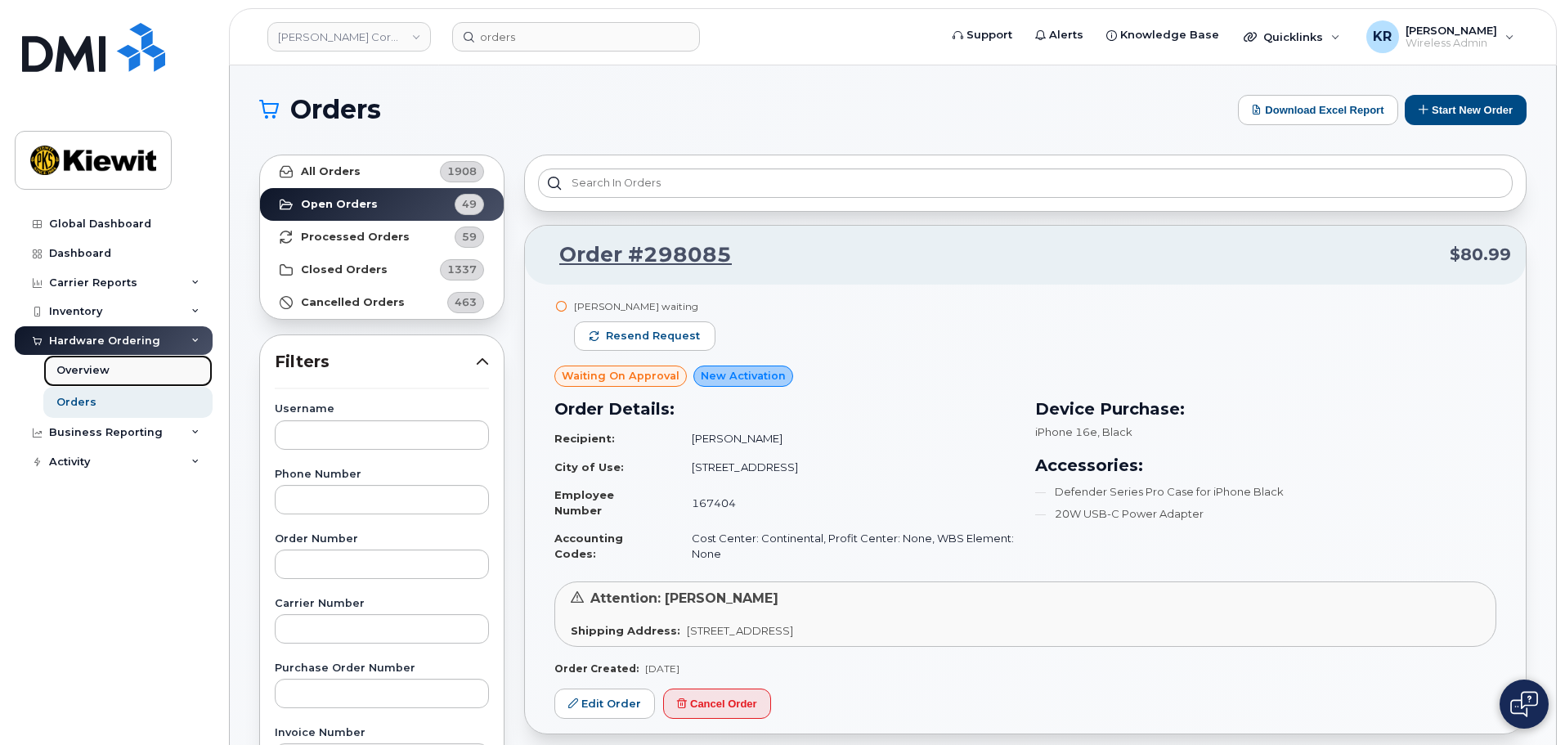
click at [84, 377] on div "Overview" at bounding box center [82, 370] width 53 height 15
click at [84, 369] on div "Overview" at bounding box center [82, 370] width 53 height 15
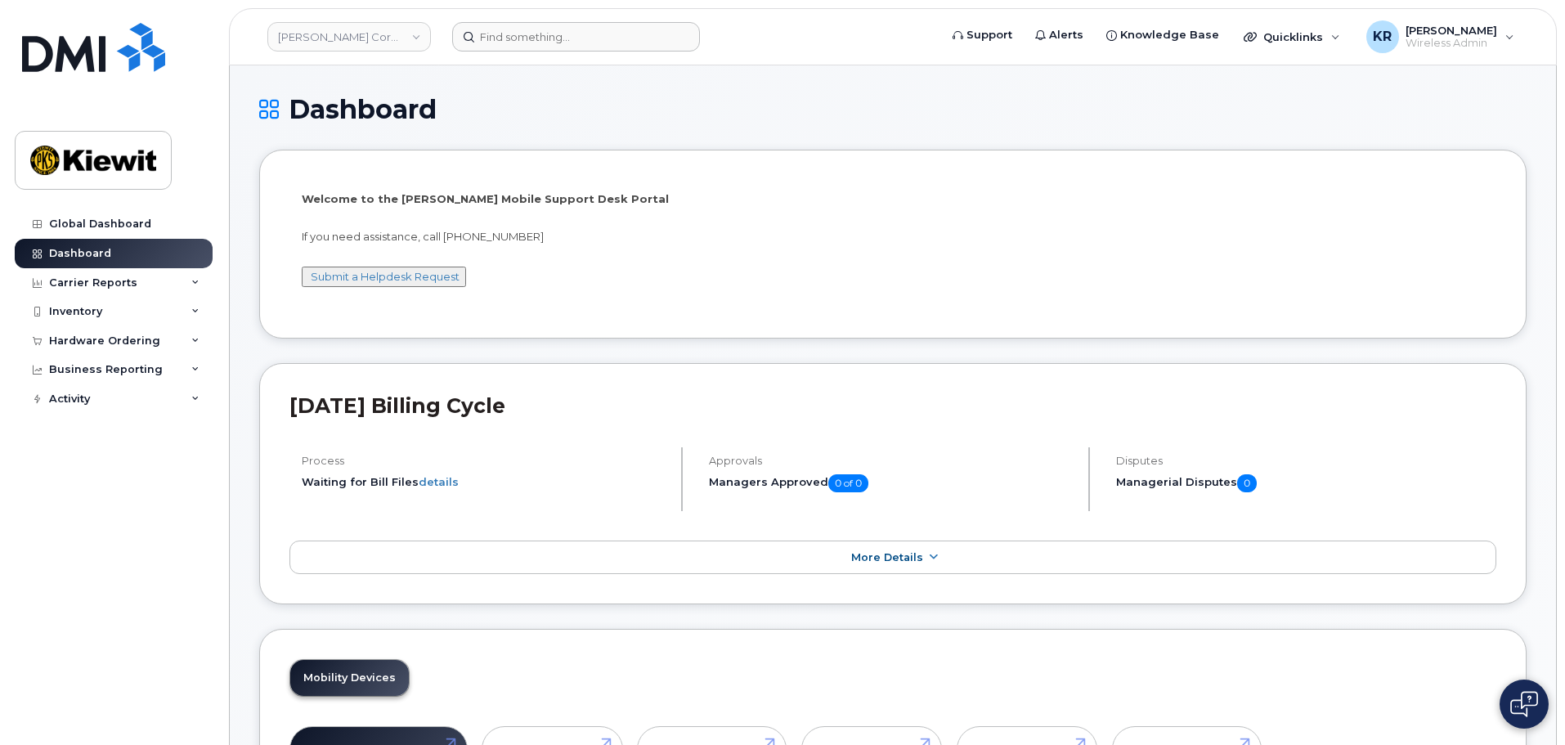
click at [765, 30] on form at bounding box center [690, 36] width 476 height 29
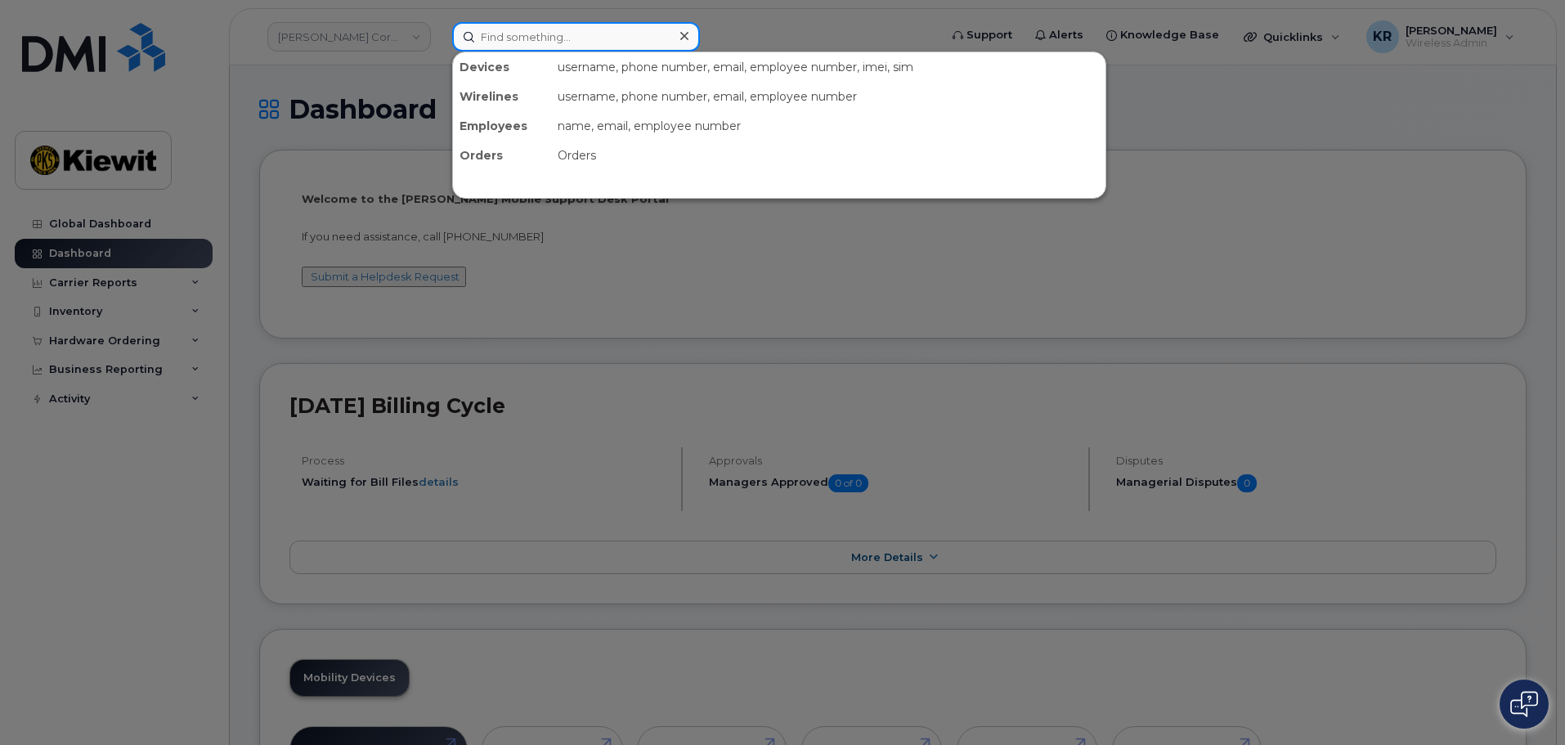
click at [529, 35] on input at bounding box center [576, 36] width 248 height 29
type input "kevin.rose"
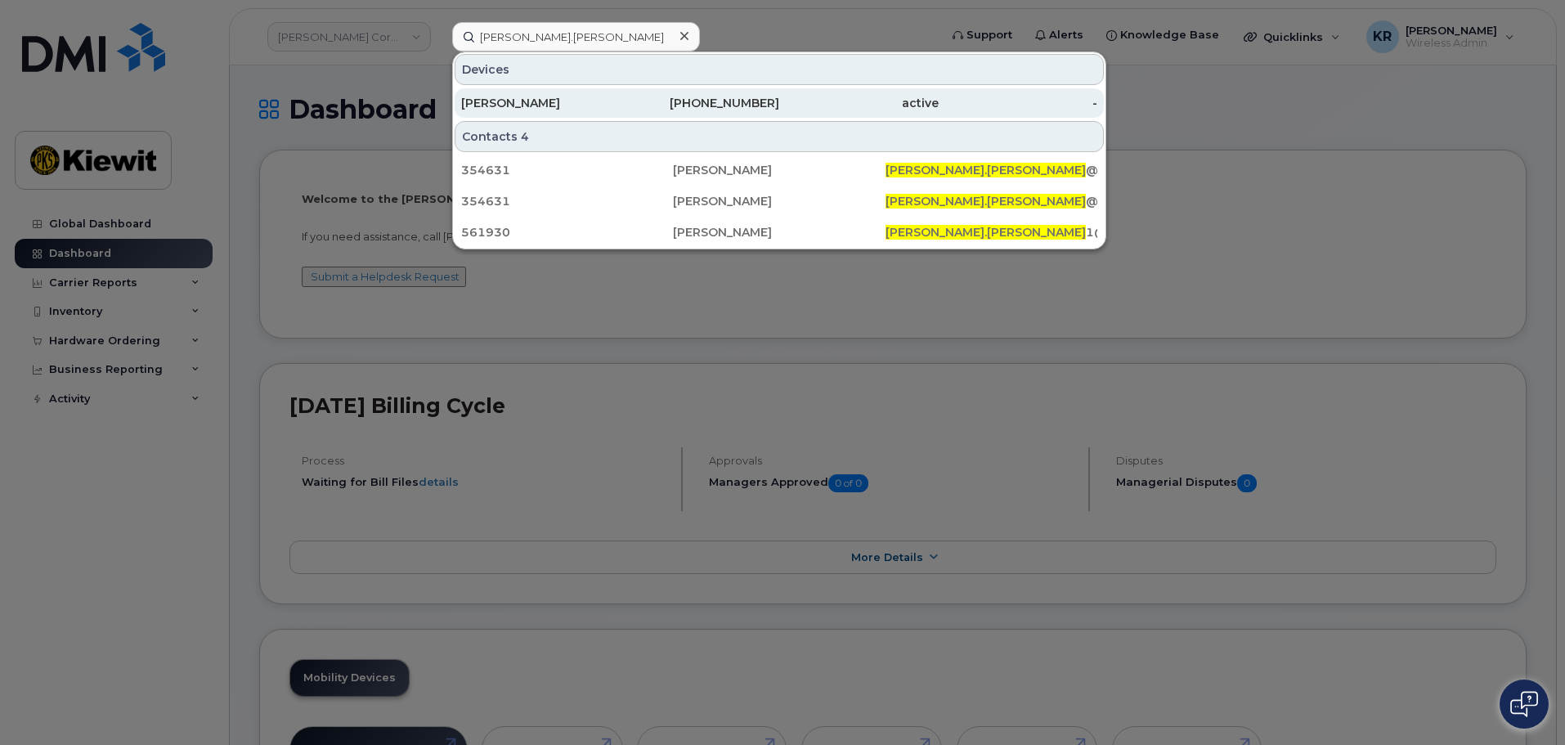
click at [522, 101] on div "[PERSON_NAME]" at bounding box center [540, 103] width 159 height 16
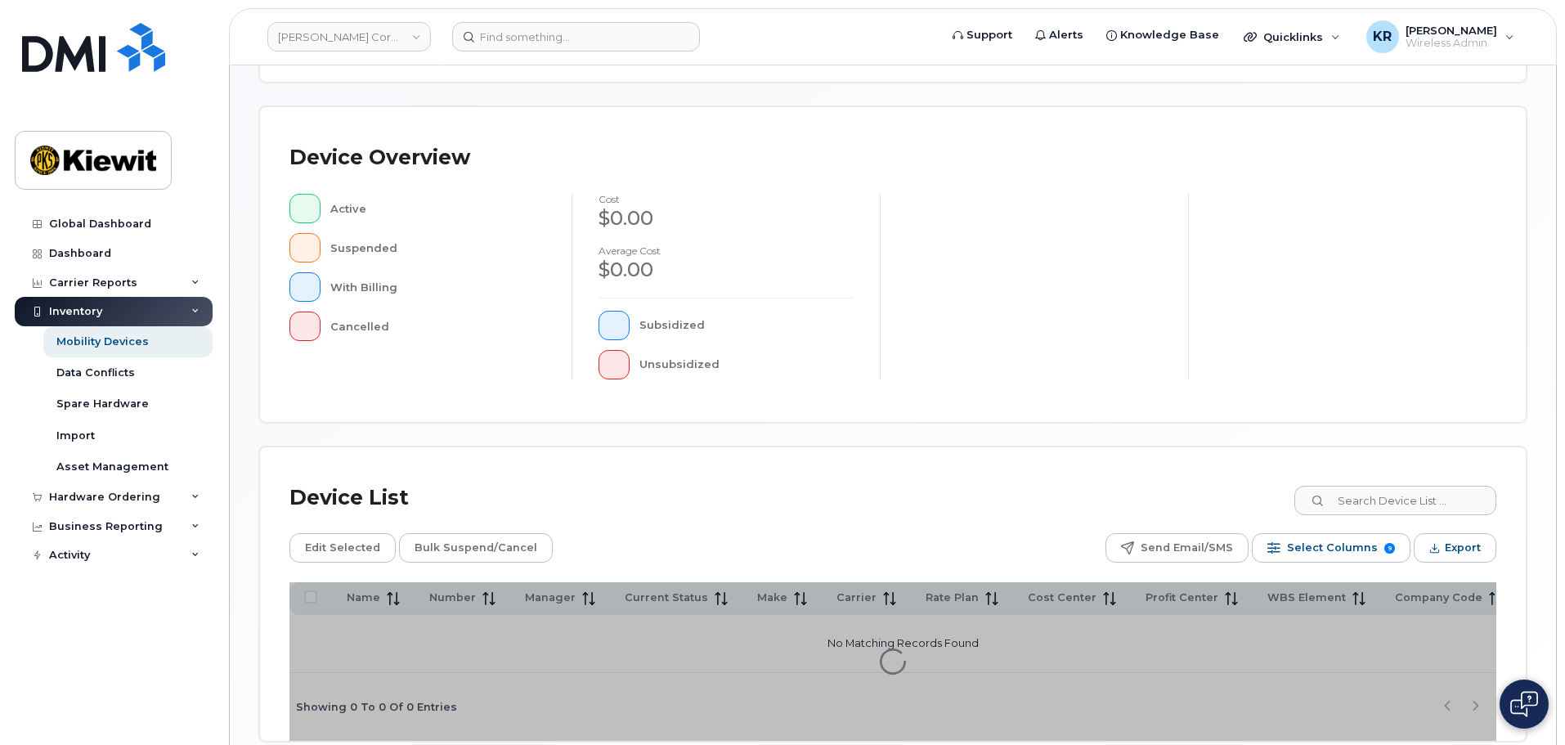
scroll to position [379, 0]
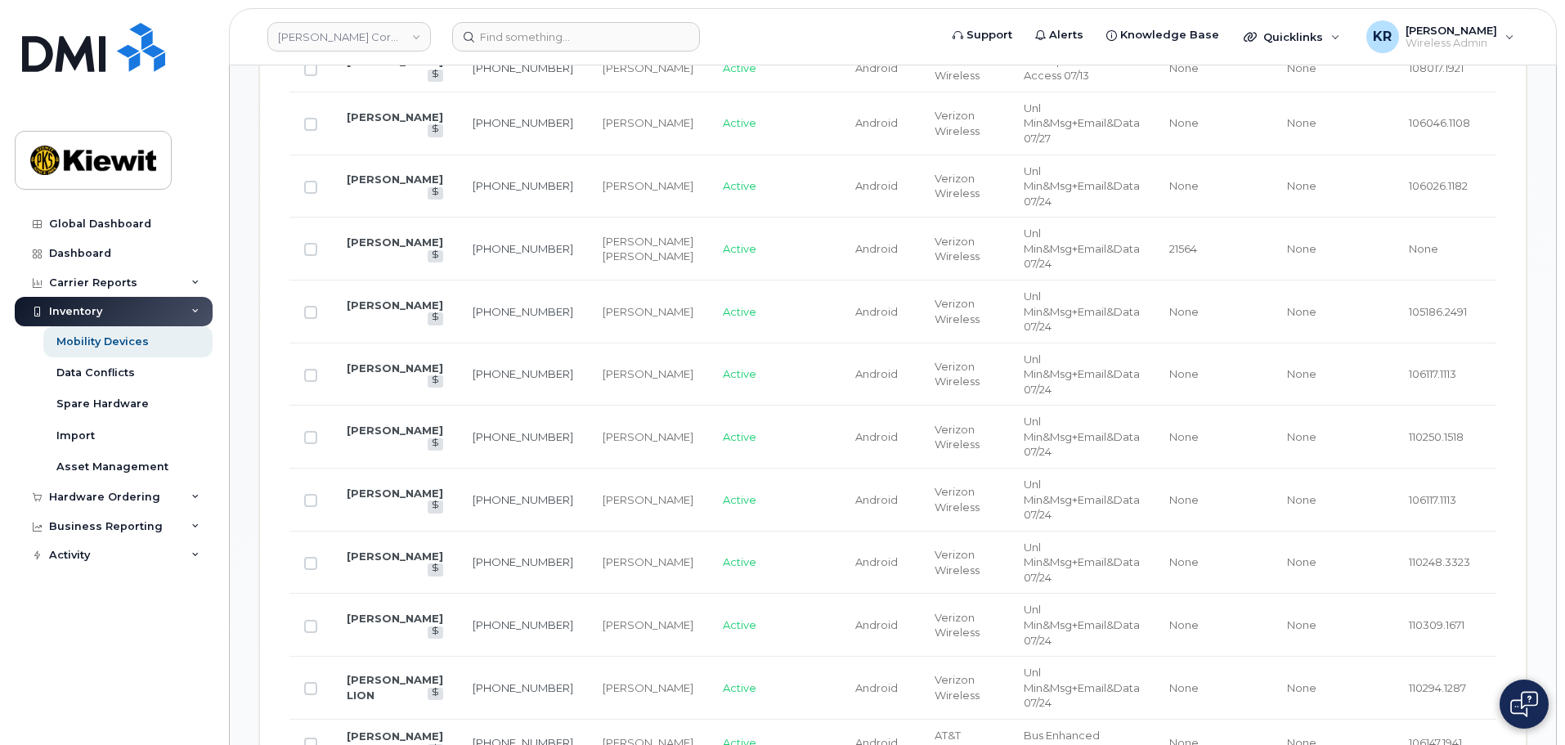
scroll to position [1033, 0]
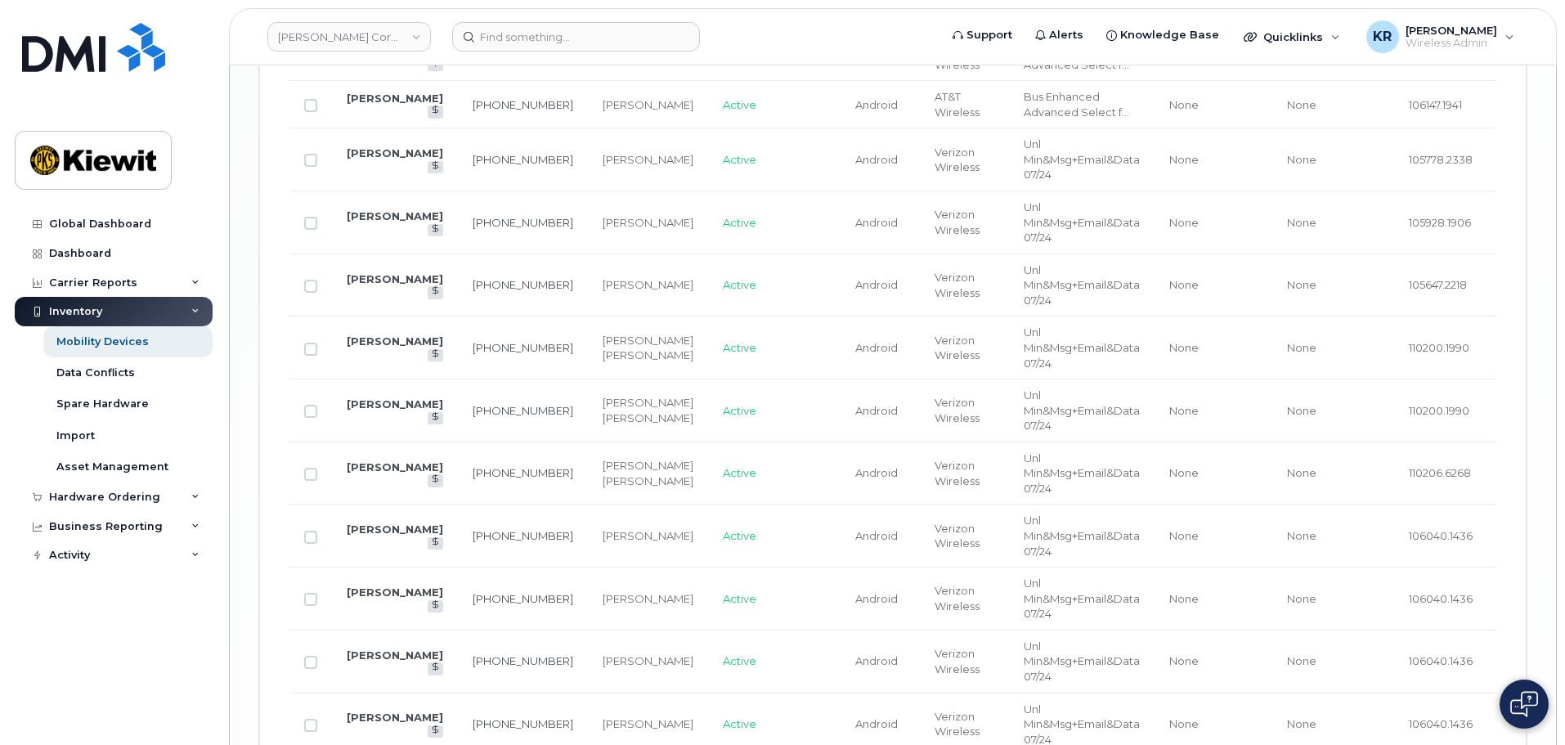
scroll to position [2832, 0]
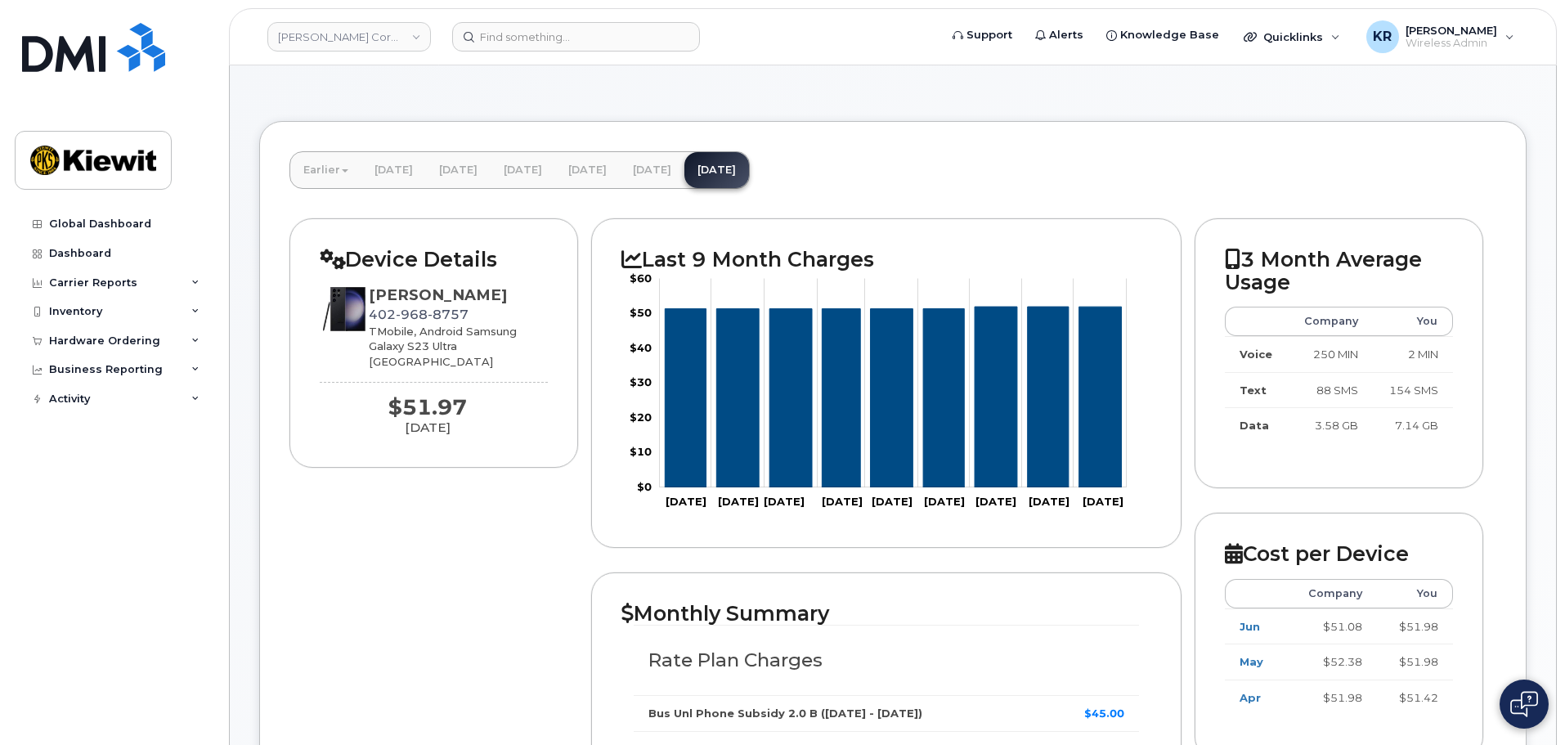
click at [339, 262] on icon at bounding box center [332, 259] width 25 height 20
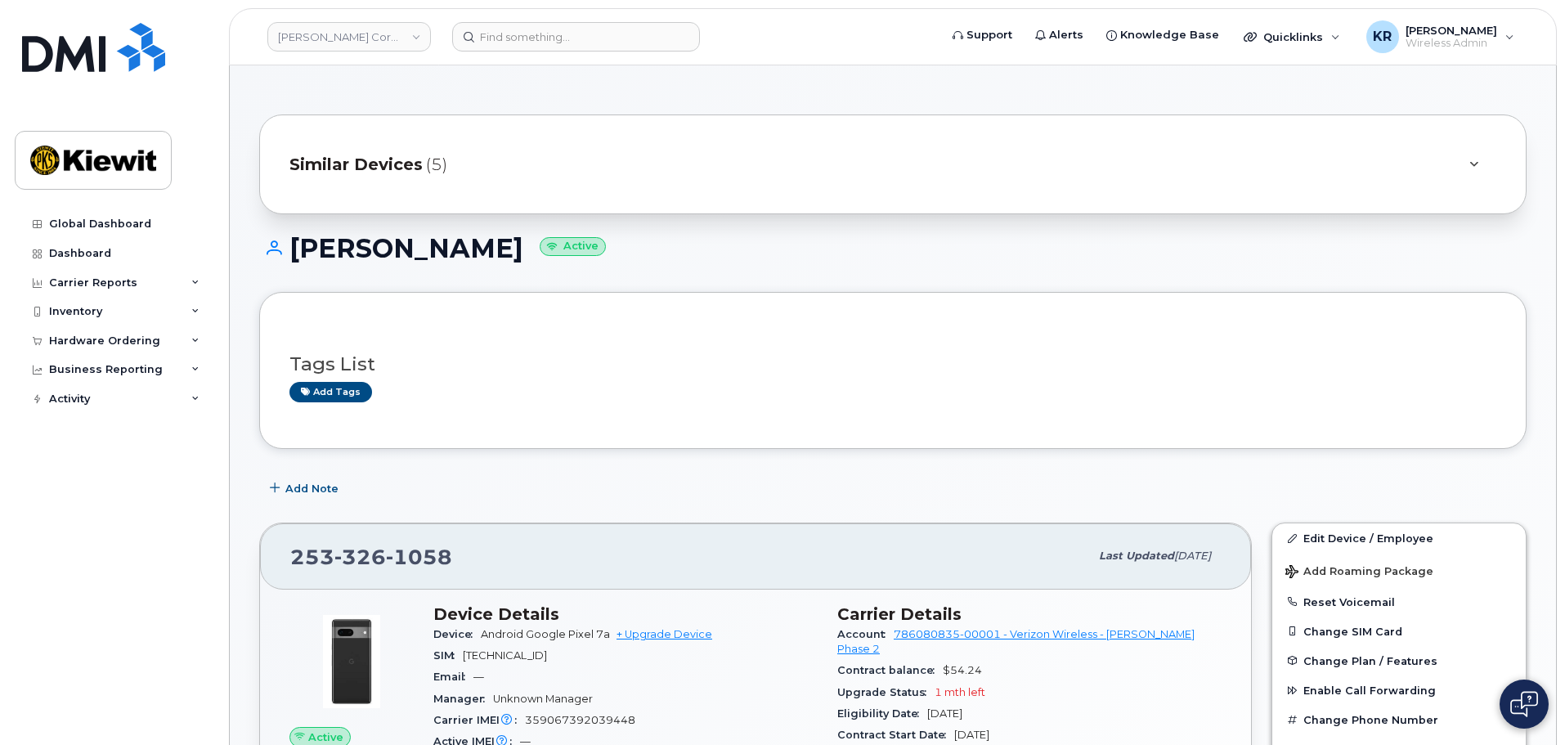
click at [1473, 162] on icon at bounding box center [1473, 164] width 9 height 11
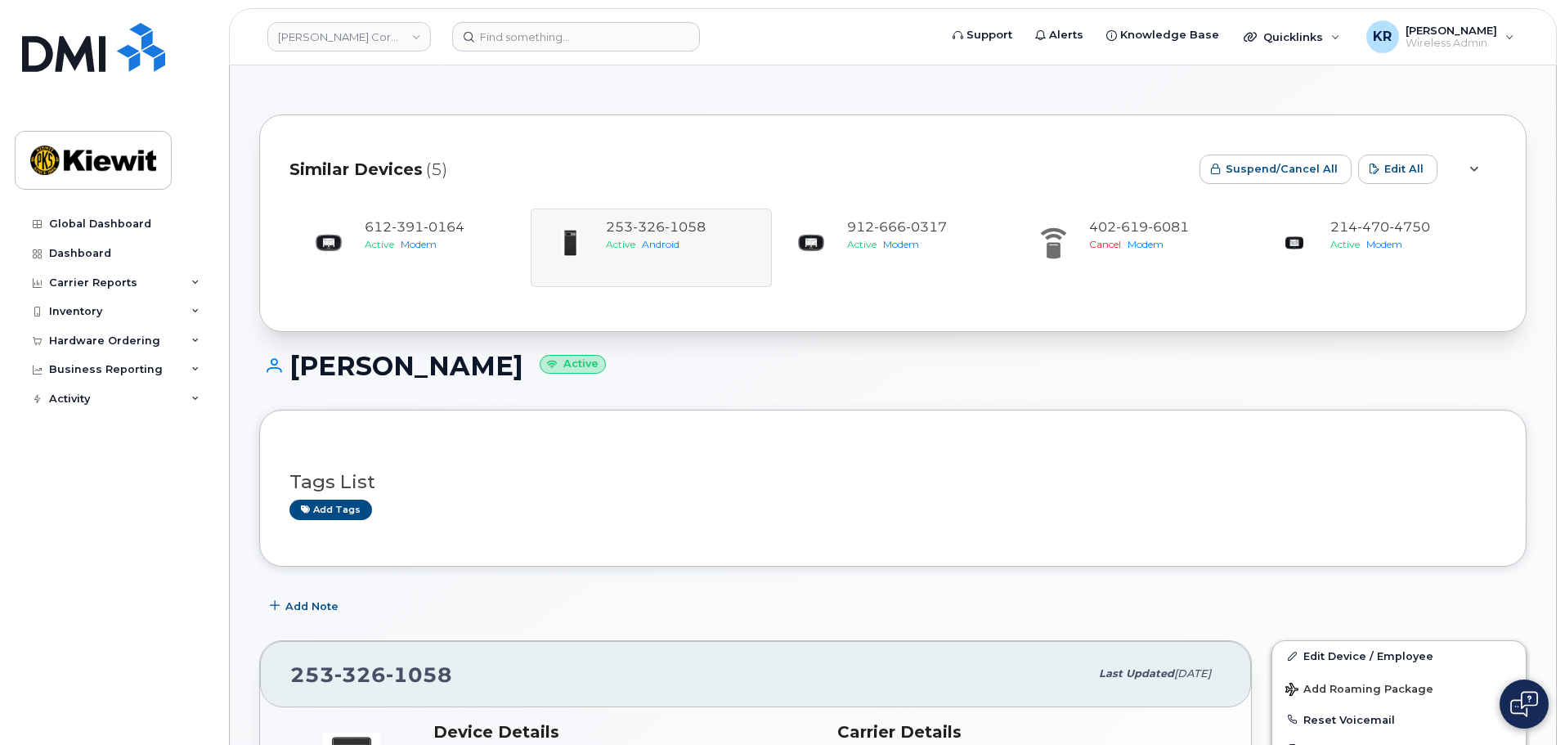
click at [1473, 162] on div at bounding box center [1473, 169] width 20 height 20
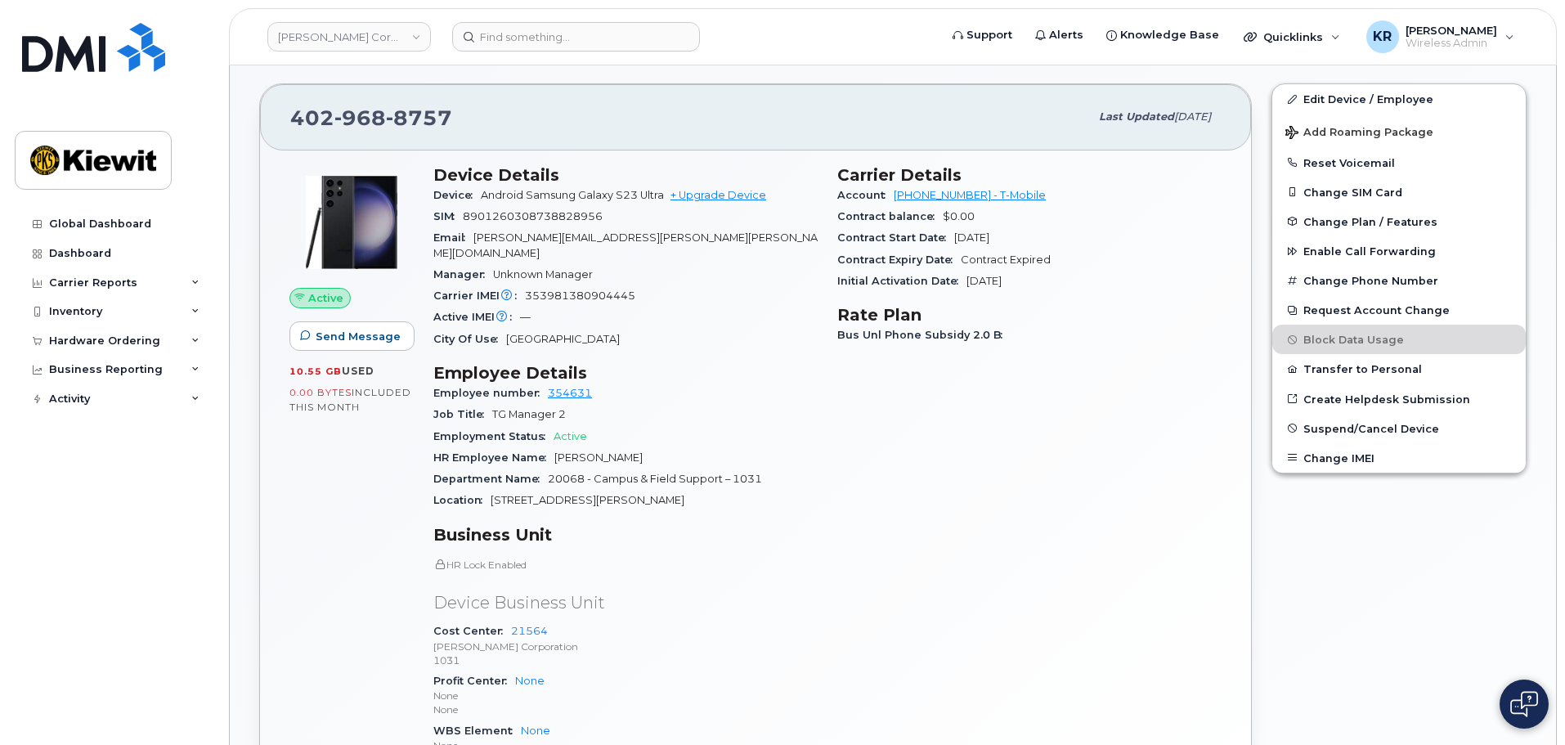
scroll to position [327, 0]
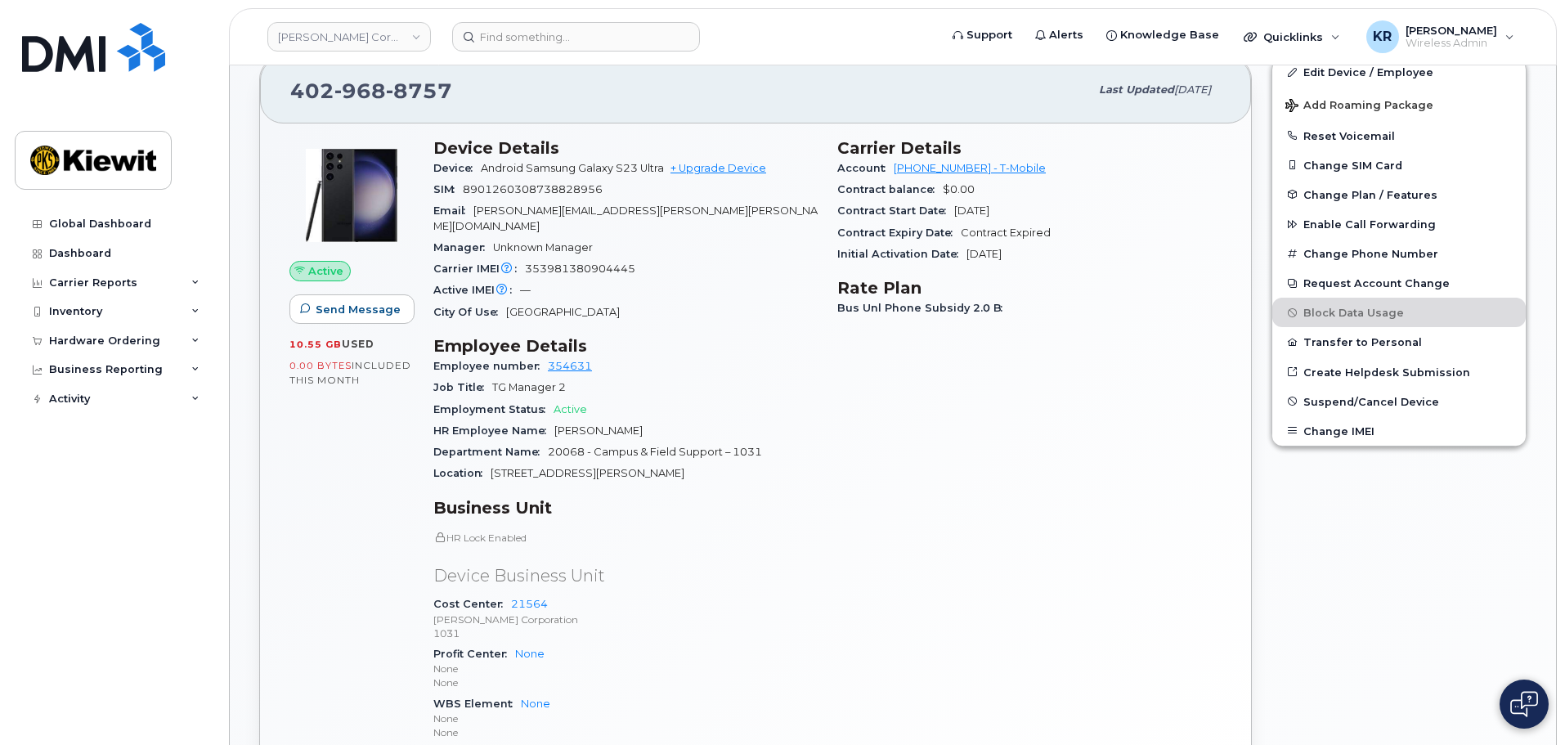
click at [354, 512] on div "Active Send Message 10.55 GB  used 0.00 Bytes  included this month" at bounding box center [352, 446] width 144 height 637
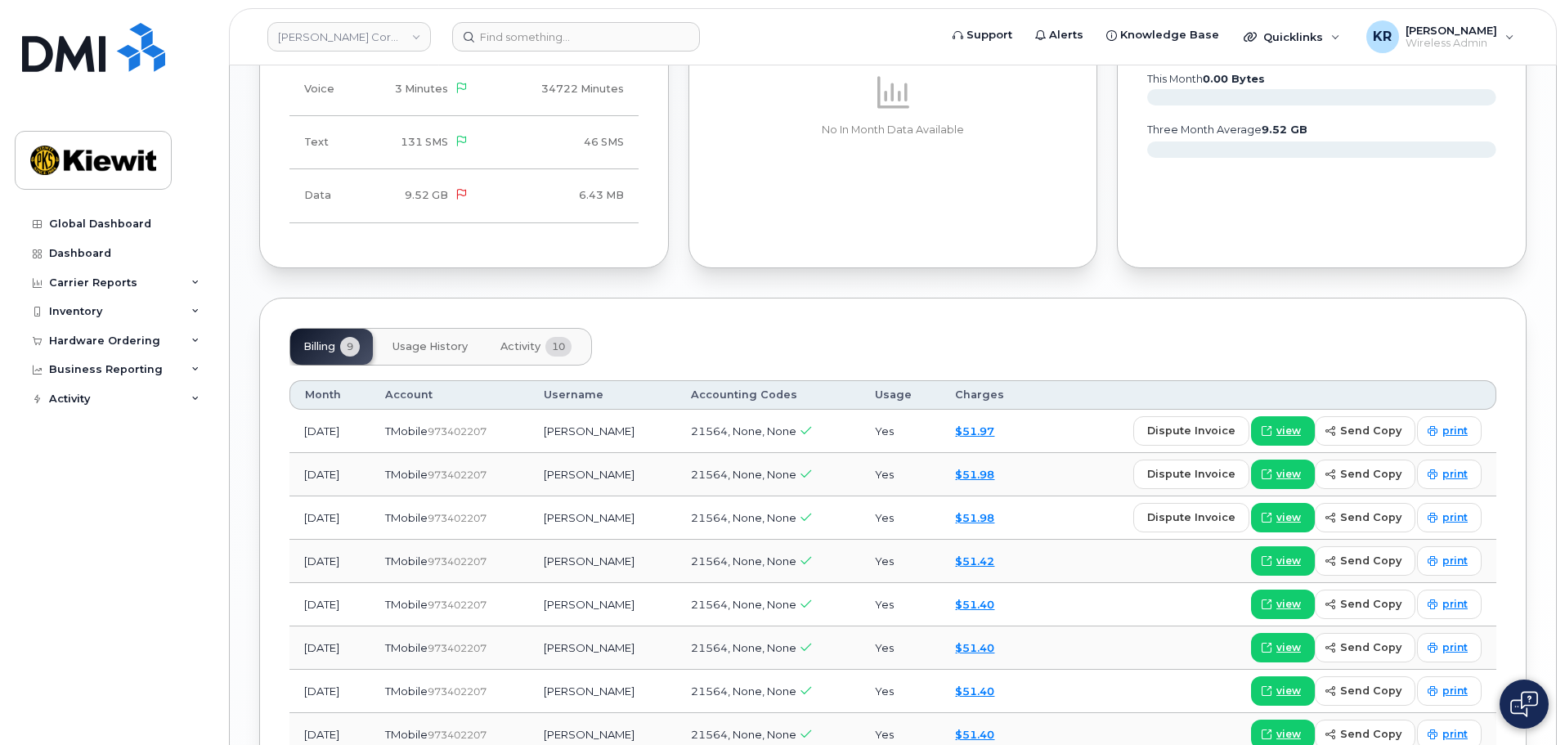
scroll to position [1226, 0]
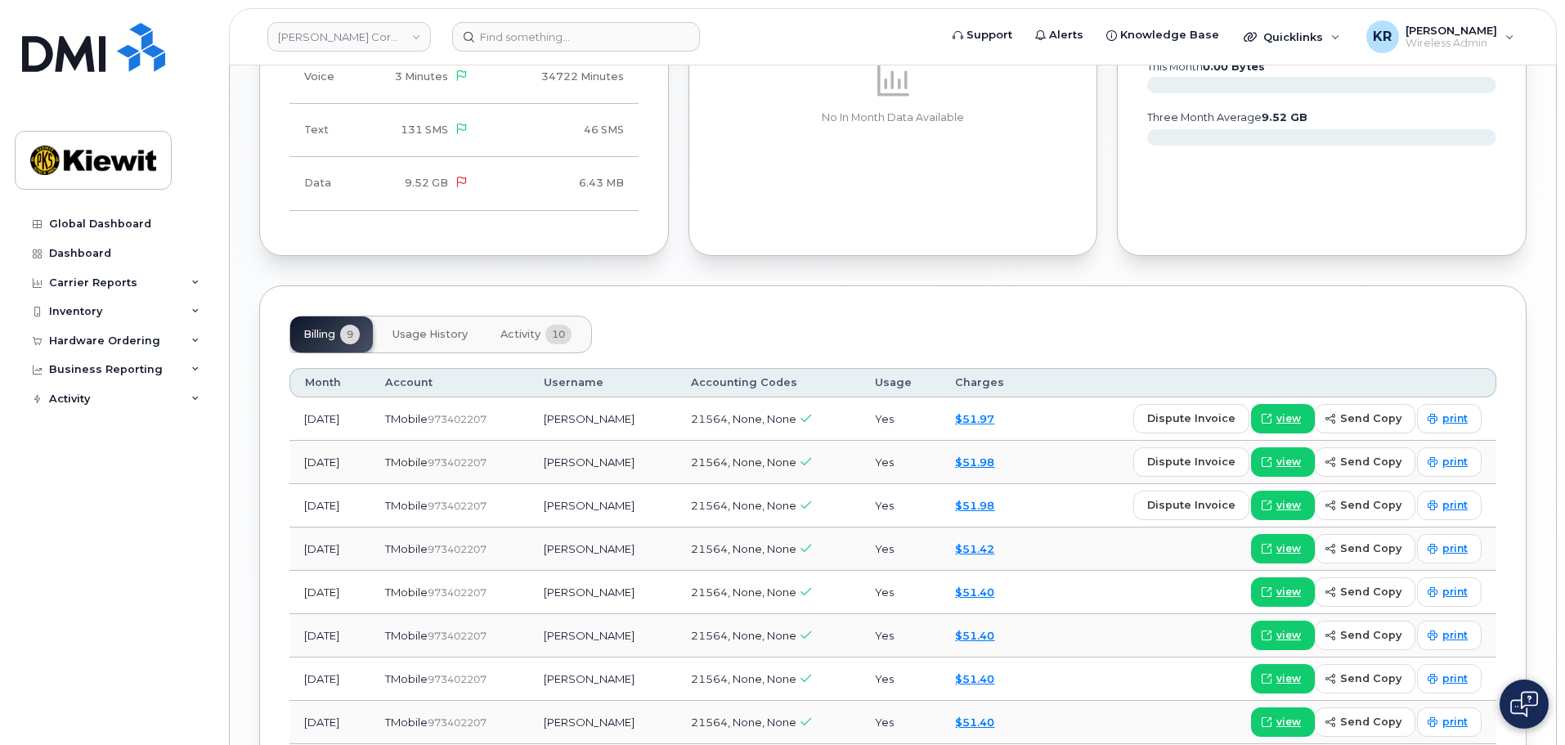
click at [522, 328] on span "Activity" at bounding box center [520, 334] width 40 height 13
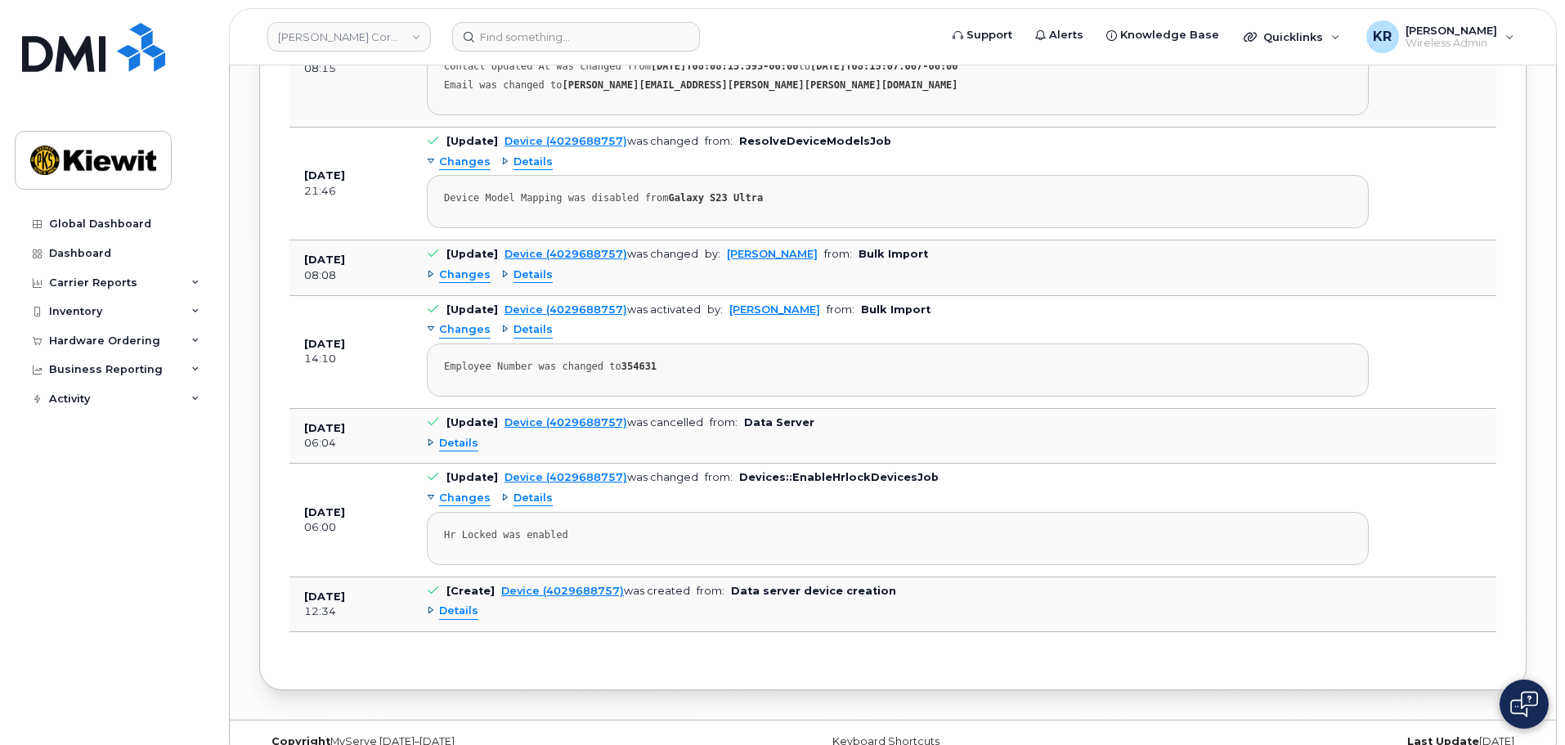
scroll to position [1943, 0]
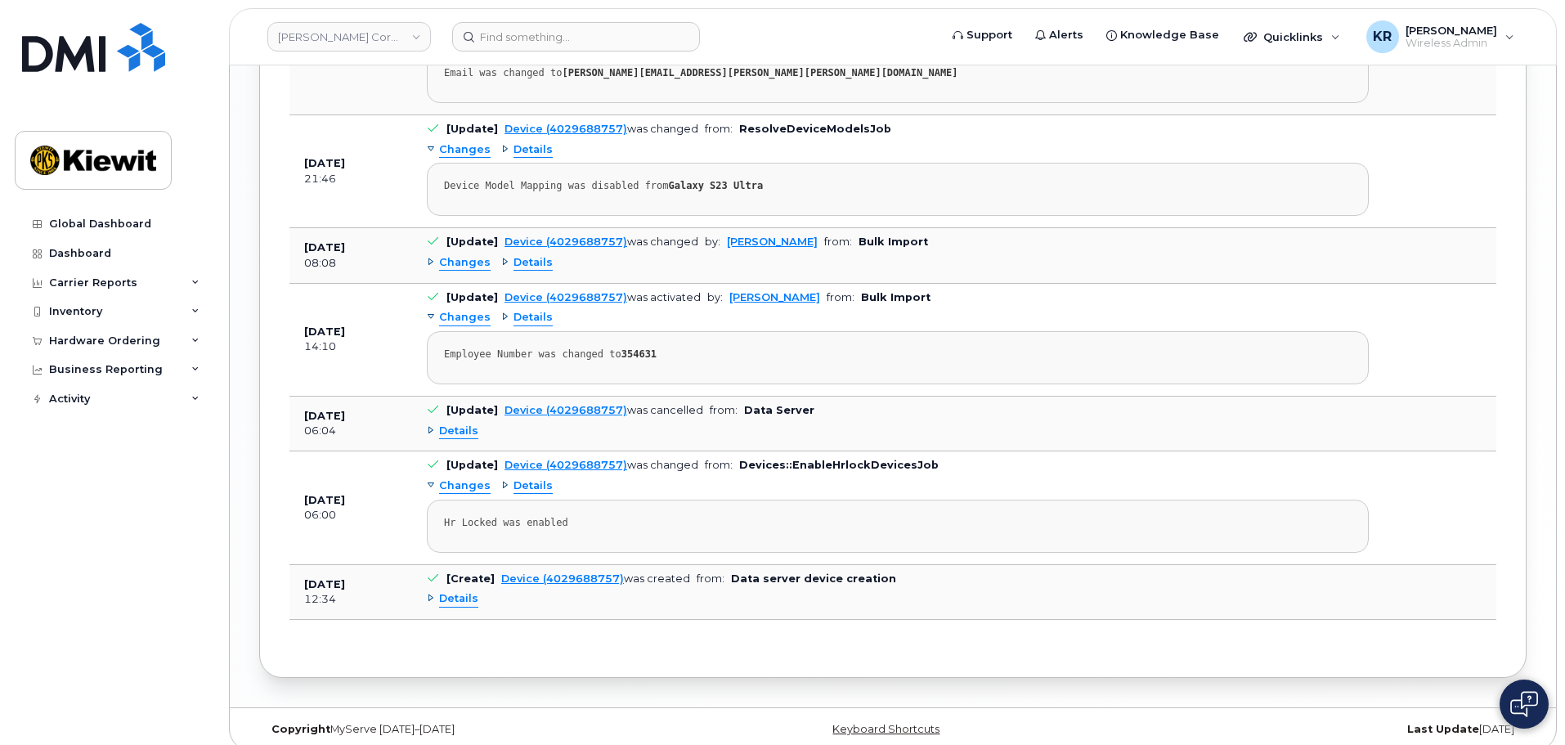
click at [428, 591] on div "Details" at bounding box center [453, 599] width 52 height 16
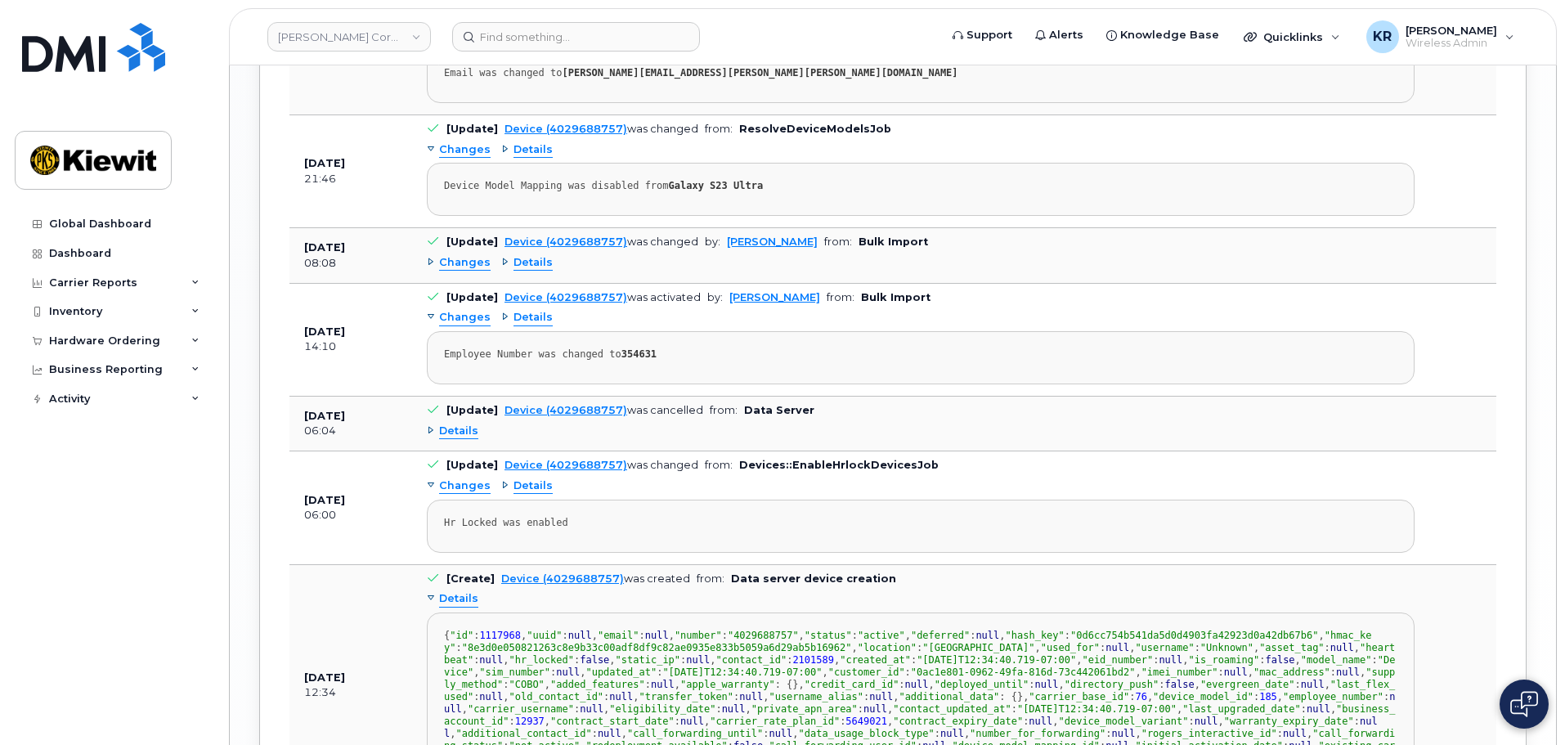
click at [428, 591] on div "Details" at bounding box center [453, 599] width 52 height 16
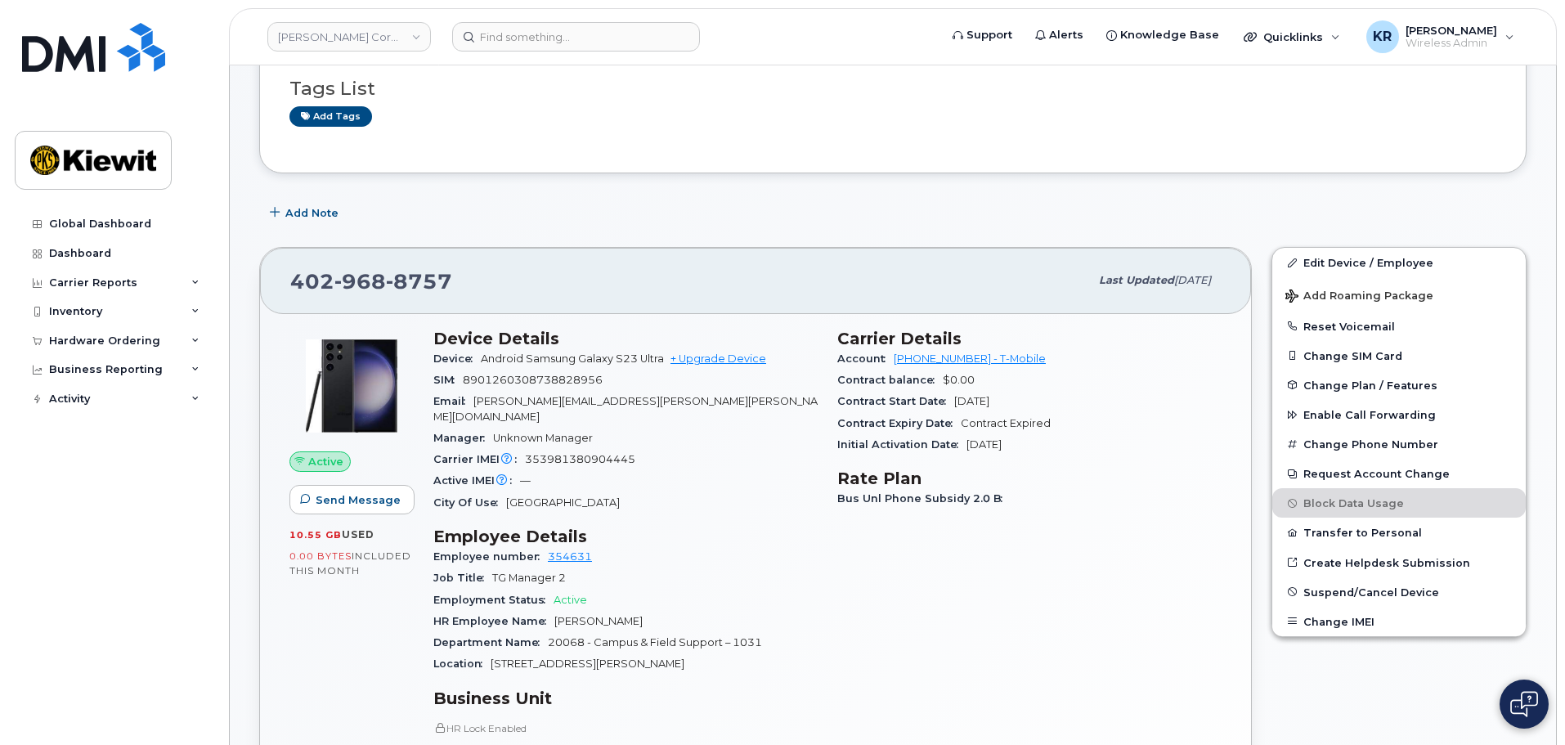
scroll to position [163, 0]
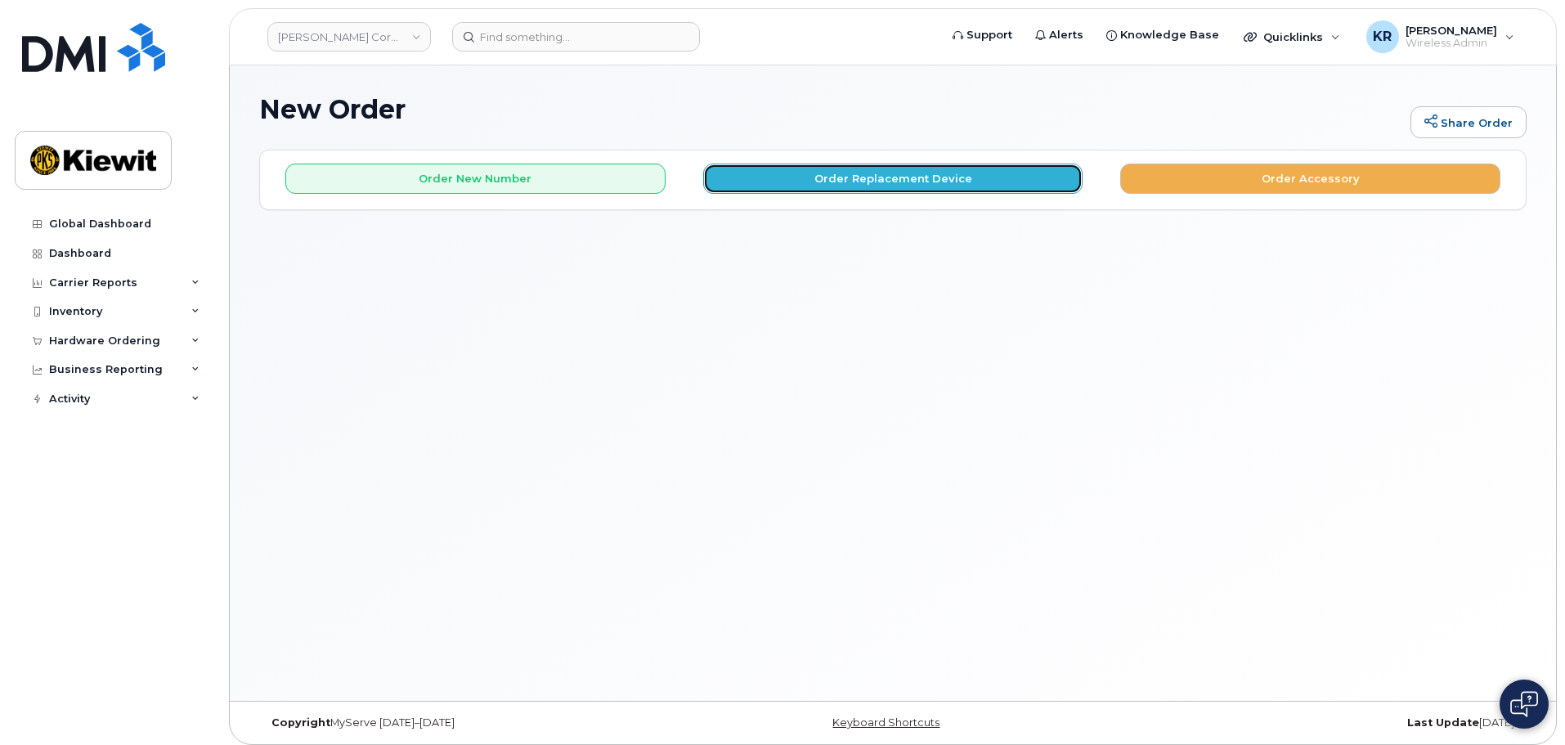
click at [790, 184] on button "Order Replacement Device" at bounding box center [893, 178] width 380 height 30
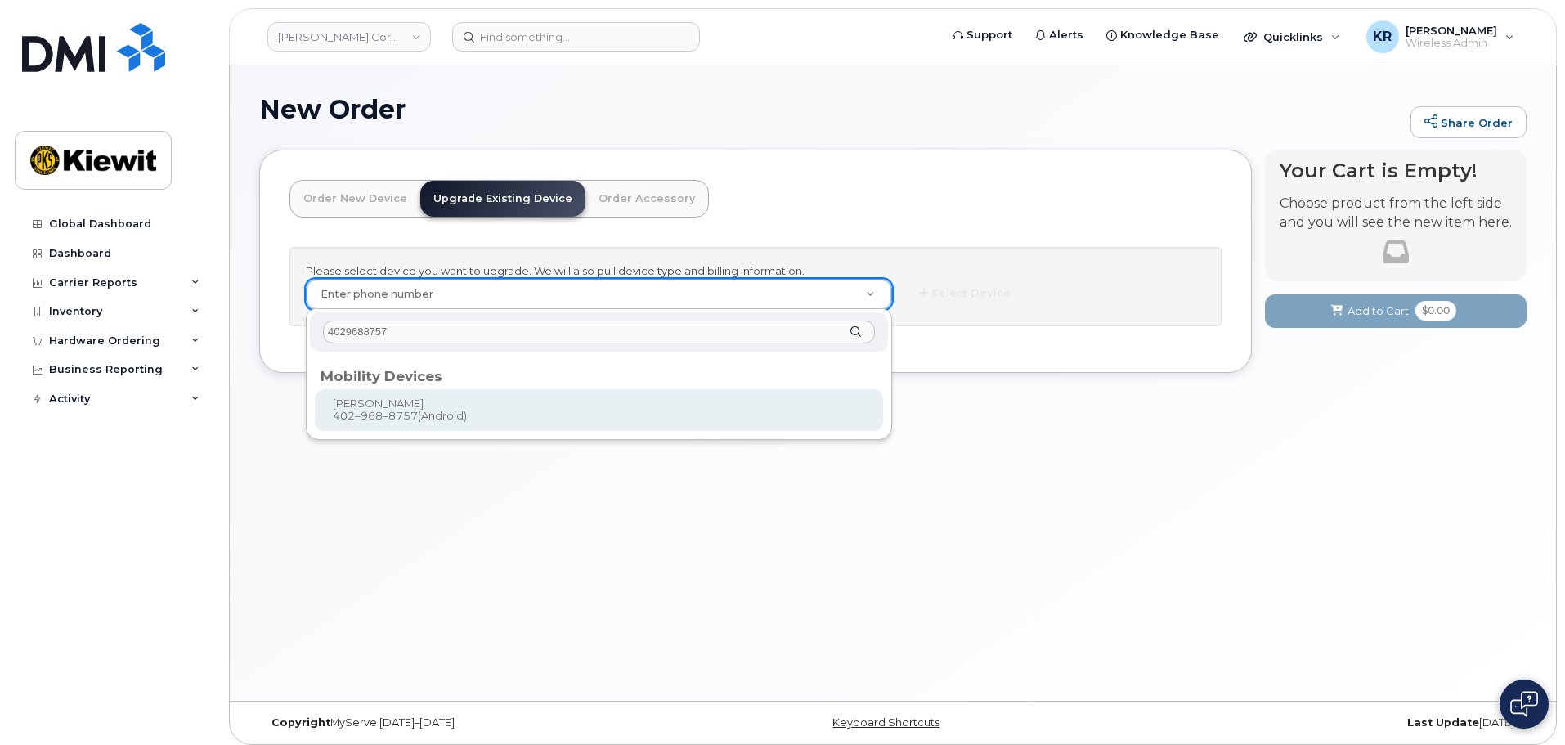
type input "4029688757"
type input "1117968"
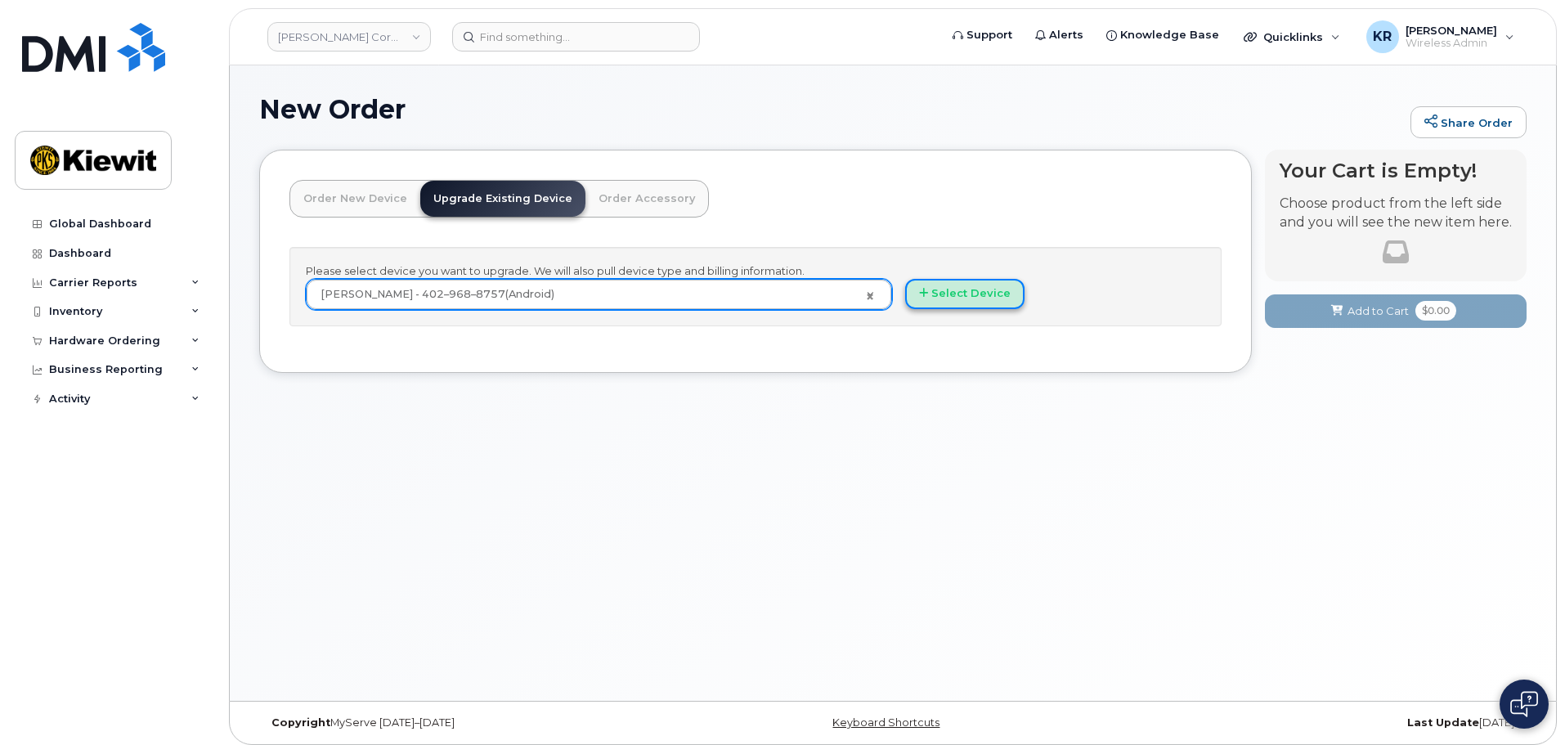
click at [947, 301] on button "Select Device" at bounding box center [964, 294] width 119 height 30
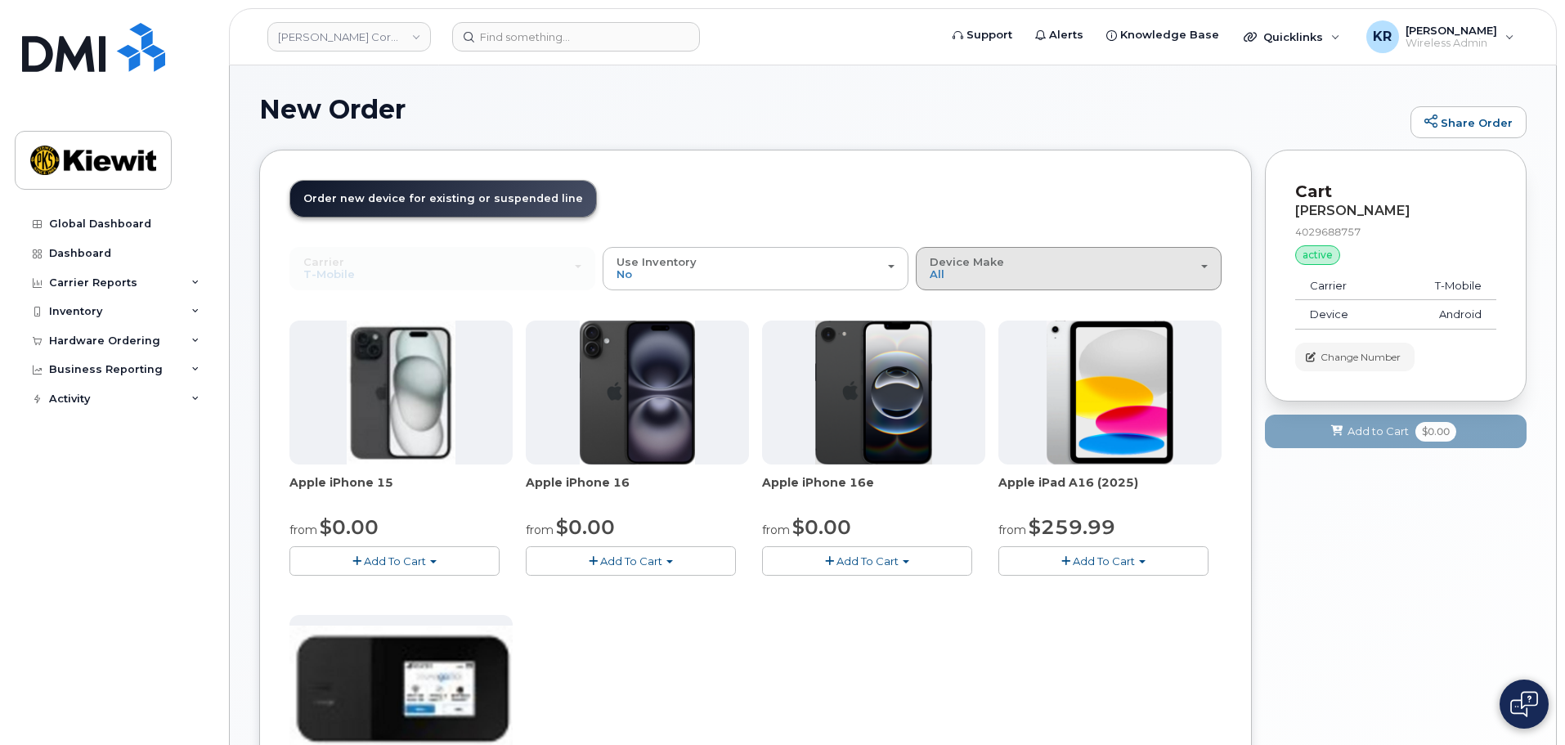
click at [1070, 277] on div "Device Make All iPhone Modem Tablet" at bounding box center [1068, 268] width 278 height 25
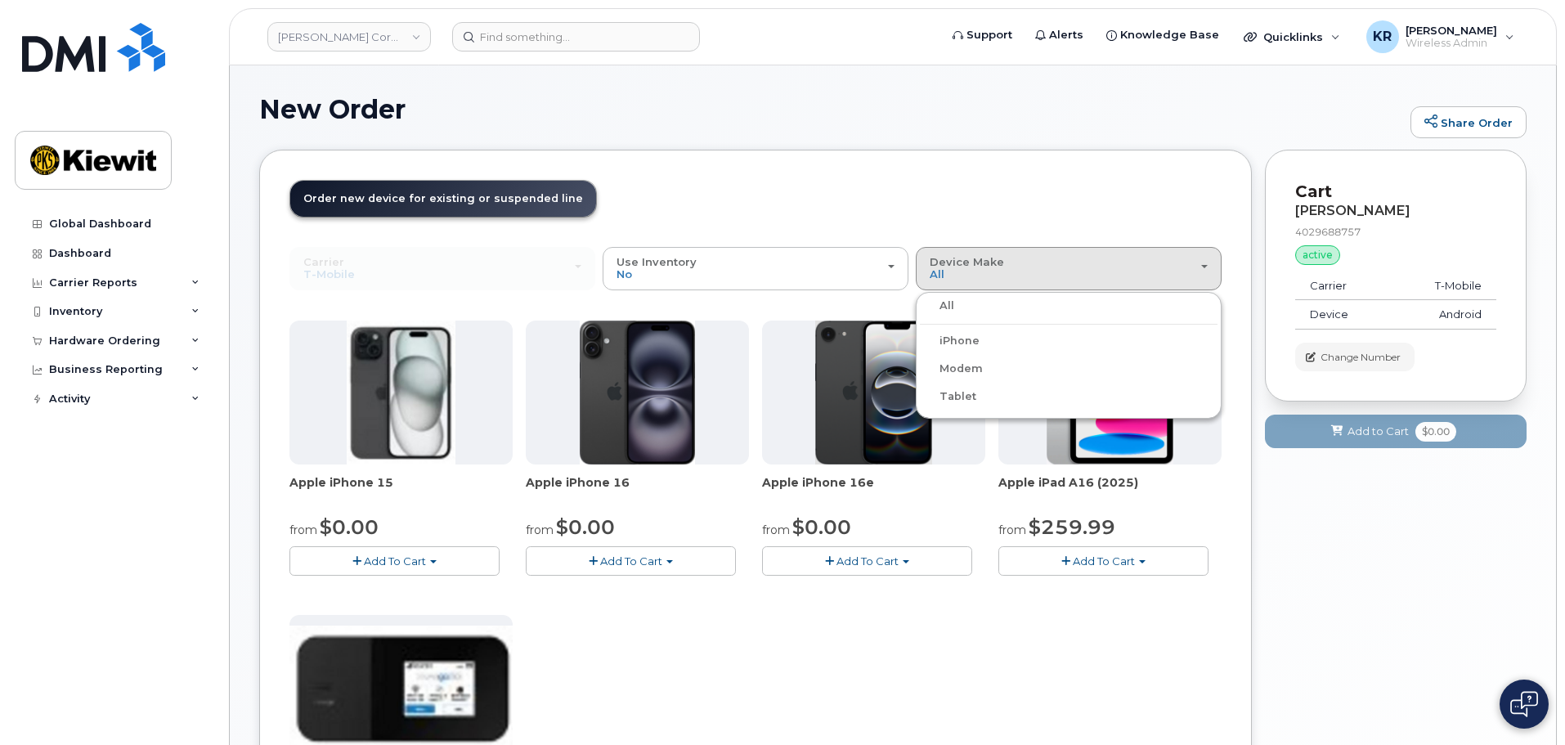
click at [998, 194] on header "Order New Device Upgrade Existing Device Order Accessory Order new device and n…" at bounding box center [755, 213] width 932 height 67
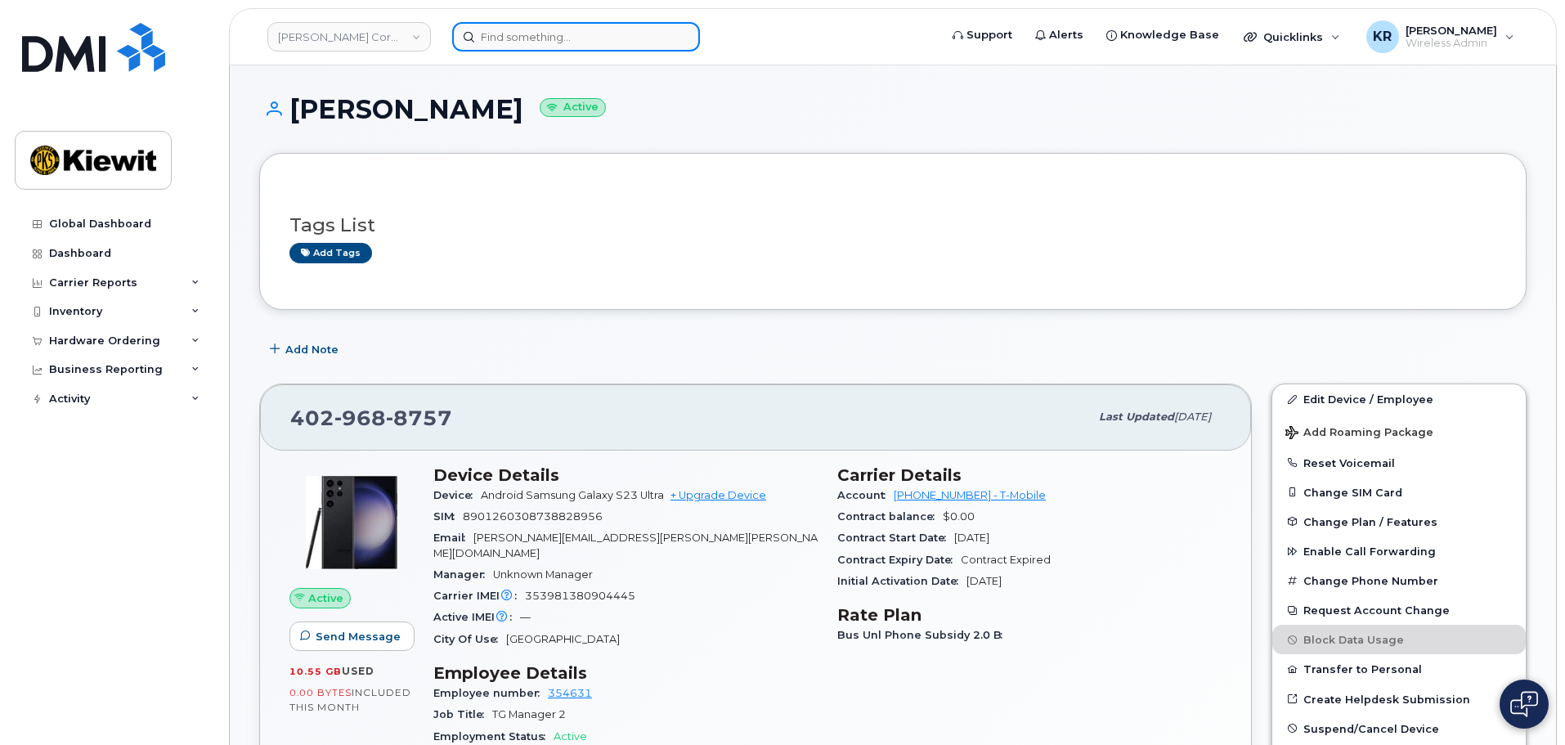
click at [559, 40] on input at bounding box center [576, 36] width 248 height 29
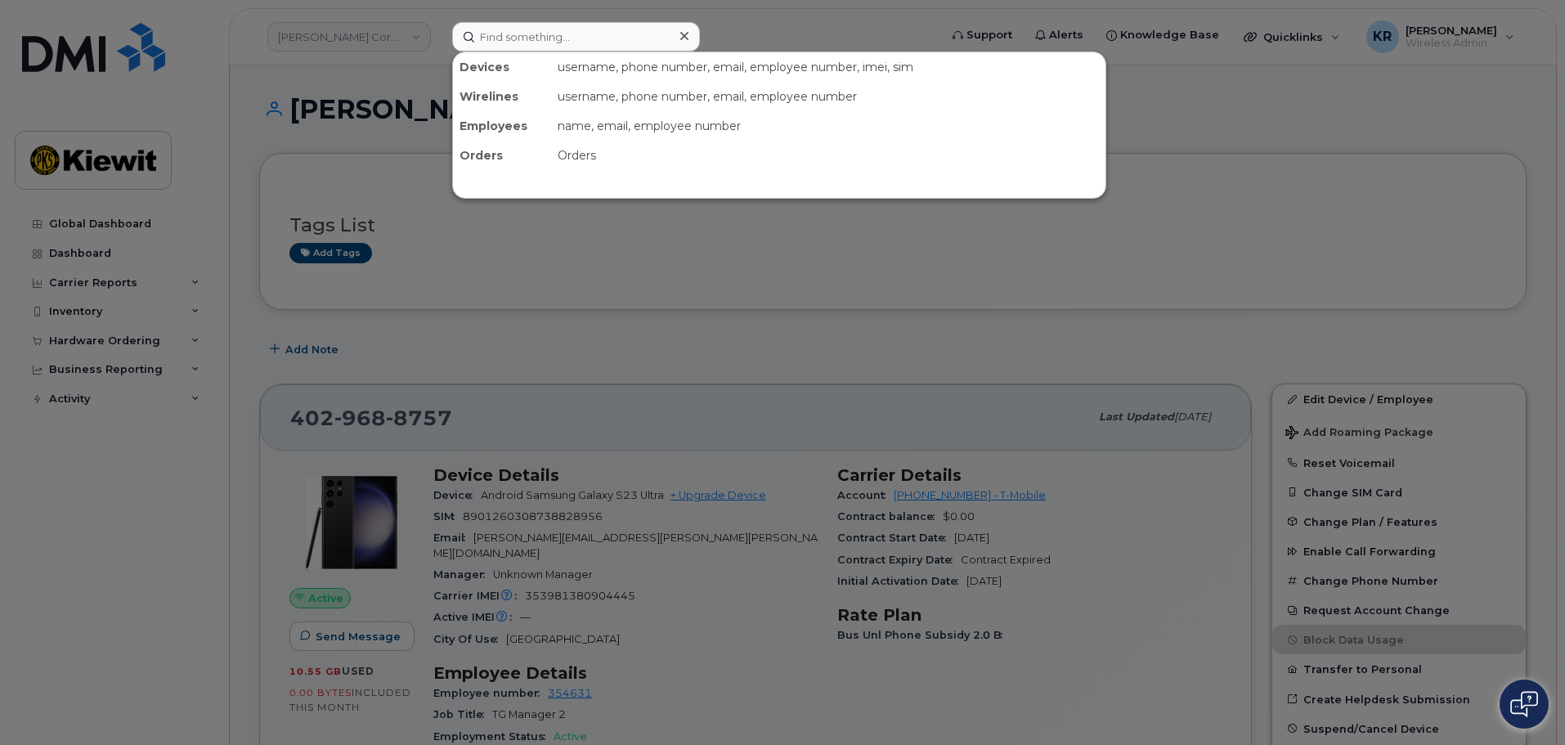
click at [732, 328] on div at bounding box center [782, 372] width 1565 height 745
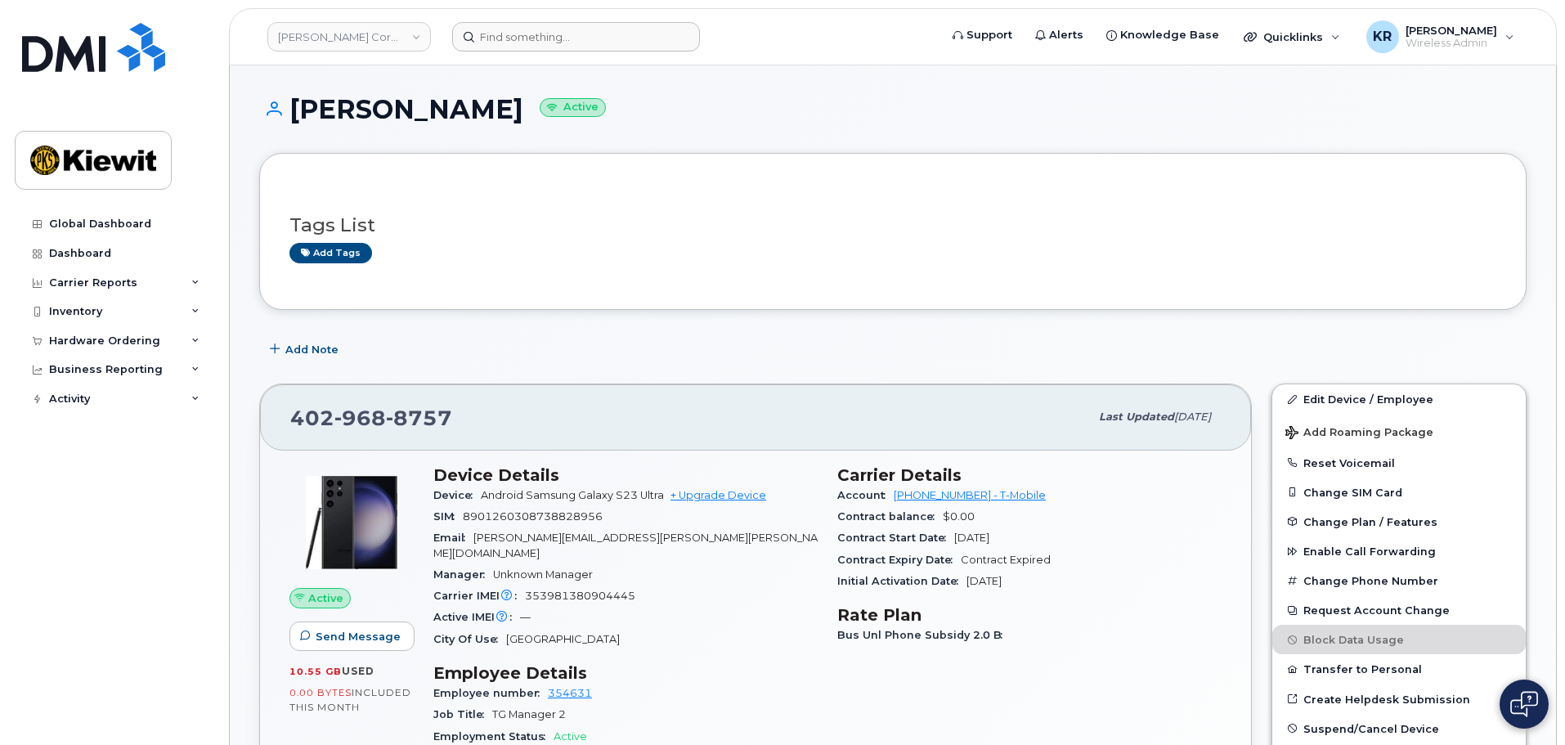
click at [651, 342] on div "Add Note" at bounding box center [892, 348] width 1267 height 29
click at [700, 349] on div "Add Note" at bounding box center [892, 348] width 1267 height 29
click at [763, 42] on form at bounding box center [690, 36] width 476 height 29
